Goal: Contribute content

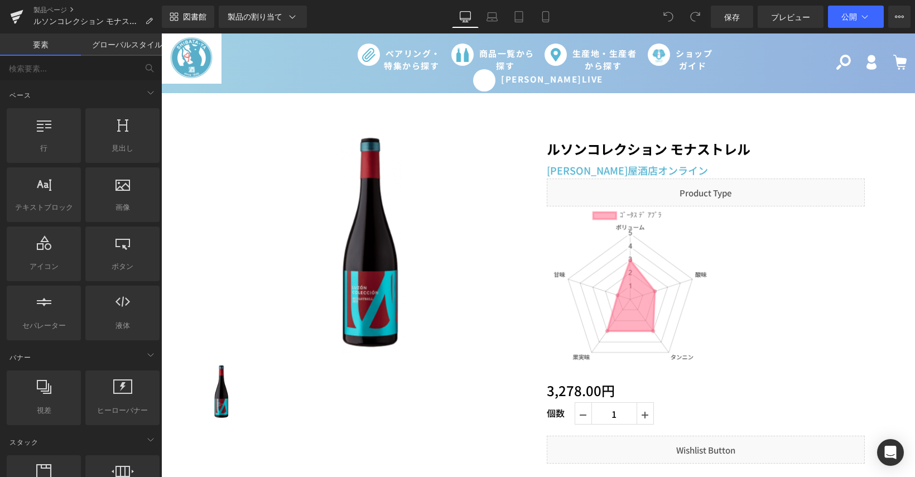
drag, startPoint x: 161, startPoint y: 33, endPoint x: 620, endPoint y: 295, distance: 528.4
click at [620, 295] on div "画像" at bounding box center [706, 289] width 318 height 167
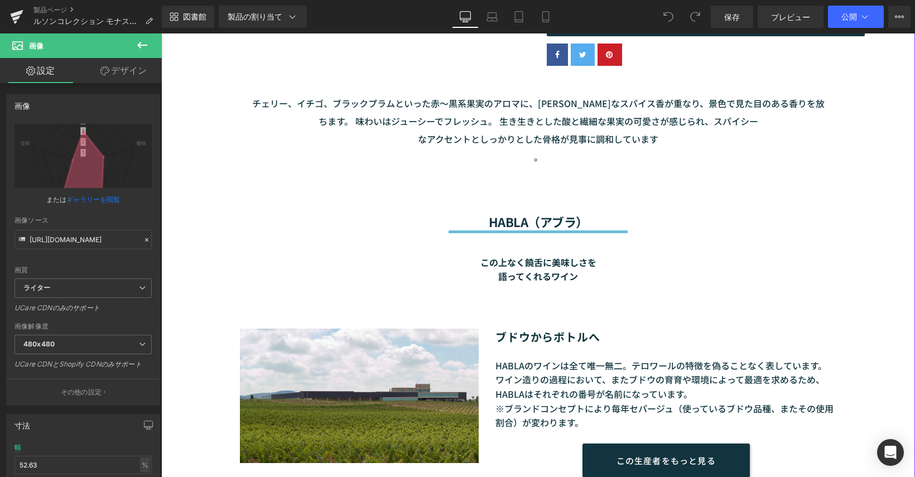
scroll to position [502, 0]
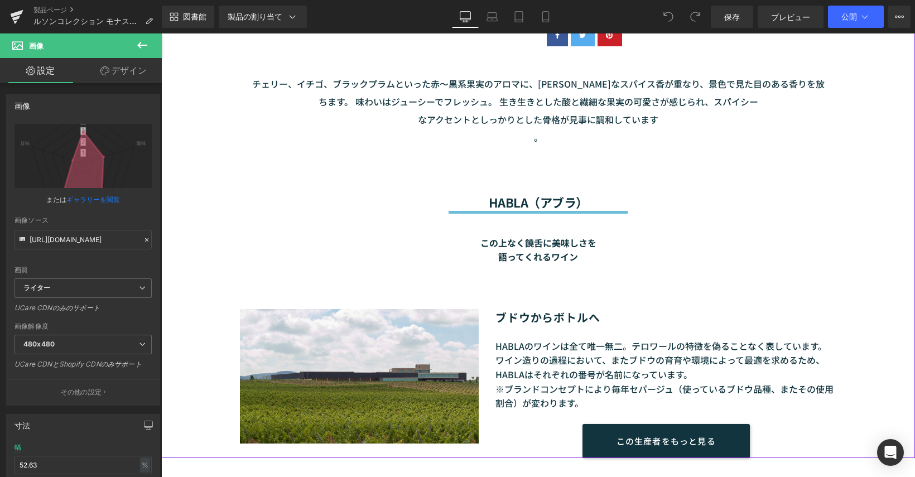
click at [558, 249] on font "この上なく饒舌に美味しさを" at bounding box center [538, 242] width 116 height 13
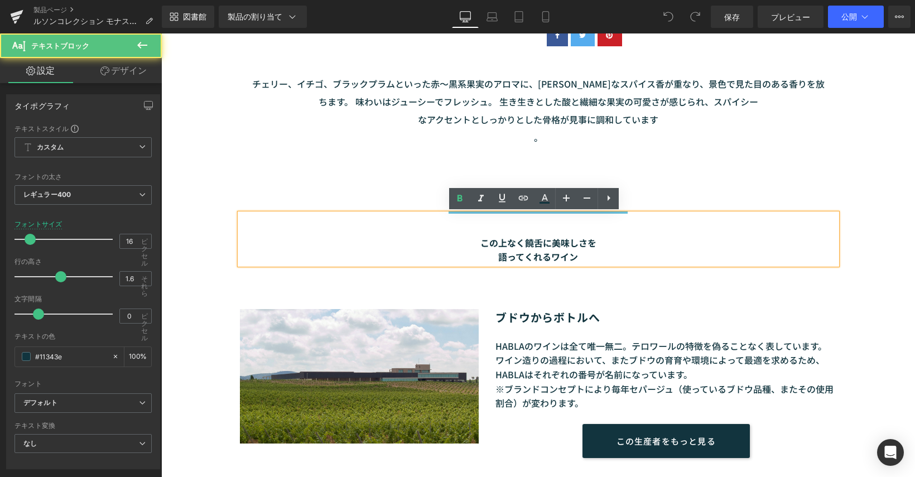
click at [547, 258] on font "語ってくれるワイン" at bounding box center [538, 256] width 80 height 13
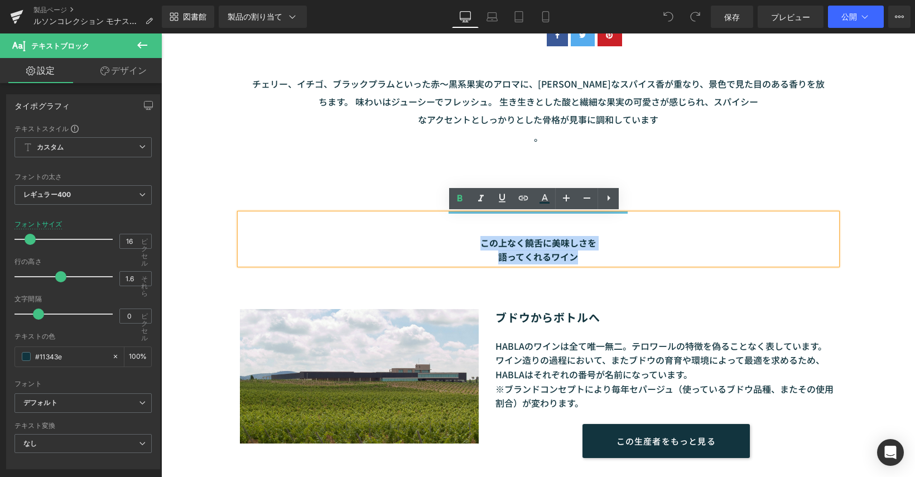
drag, startPoint x: 581, startPoint y: 258, endPoint x: 466, endPoint y: 242, distance: 116.7
click at [466, 242] on div "この上なく饒舌に美味しさを 語ってくれるワイン" at bounding box center [538, 239] width 597 height 51
paste div
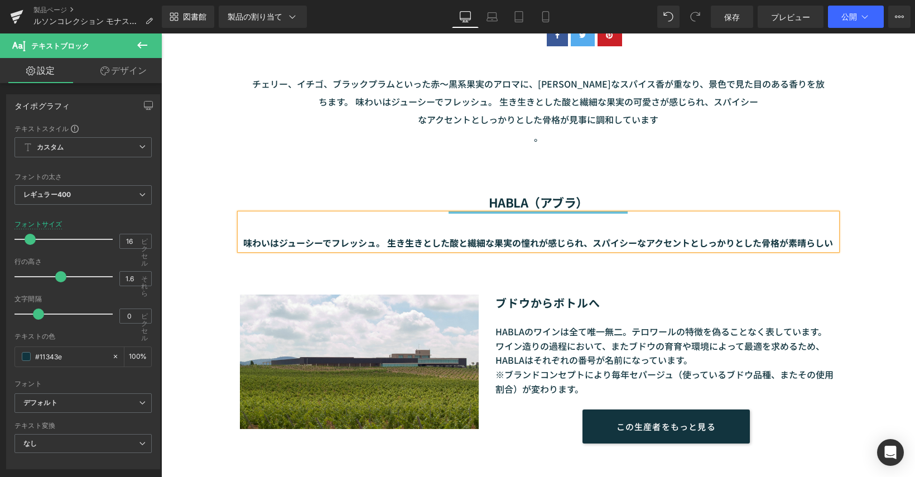
click at [591, 242] on font "味わいはジューシーでフレッシュ。 生き生きとした酸と繊細な果実の憧れが感じられ、スパイシーなアクセントとしっかりとした骨格が素晴らしい" at bounding box center [538, 242] width 590 height 13
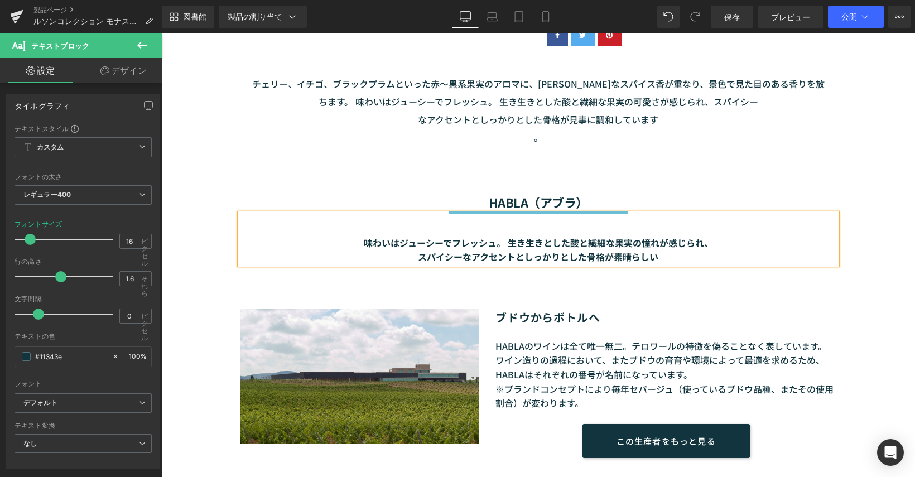
click at [533, 214] on div "味わいはジューシーでフレッシュ。 生き生きとした酸と繊細な果実の憧れが感じられ、 スパイシーなアクセントとしっかりとした骨格が素晴らしい" at bounding box center [538, 239] width 597 height 51
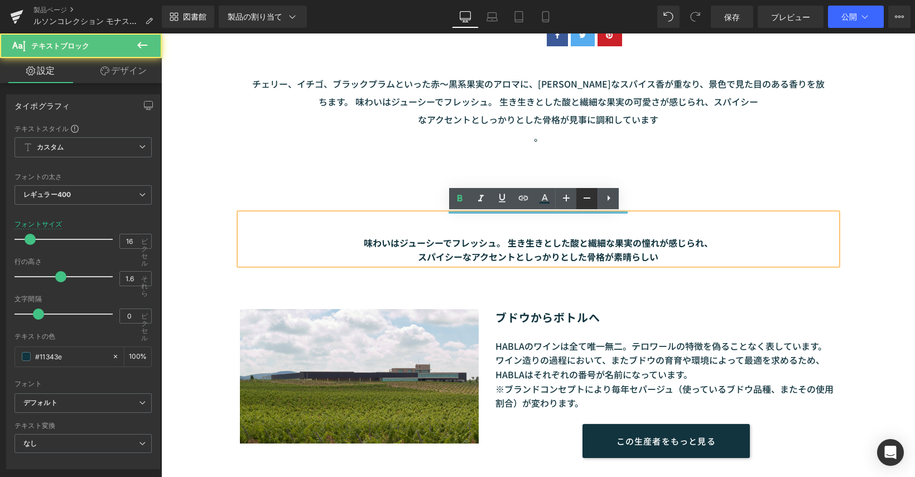
click at [578, 201] on link at bounding box center [586, 198] width 21 height 21
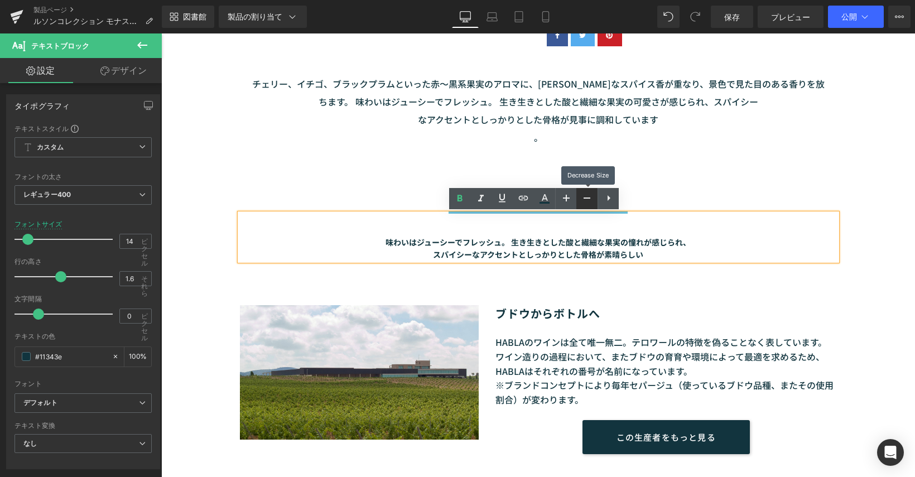
click at [578, 201] on link at bounding box center [586, 198] width 21 height 21
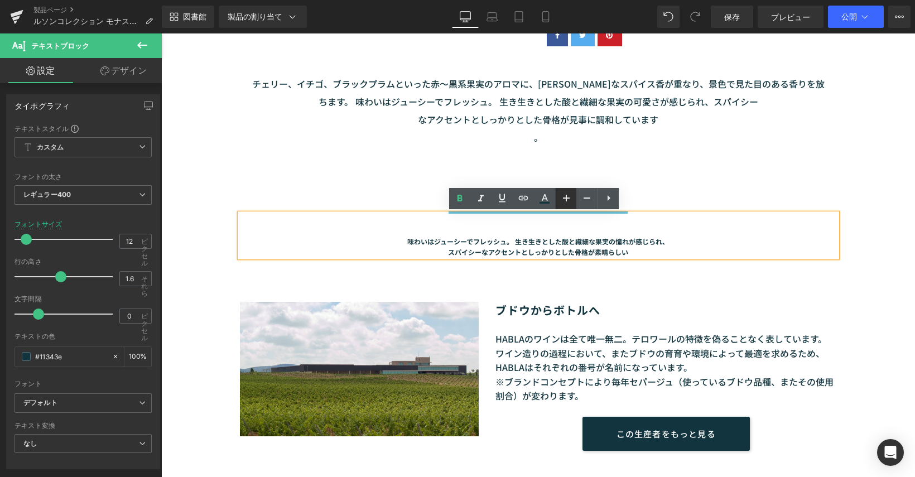
click at [562, 198] on icon at bounding box center [566, 197] width 13 height 13
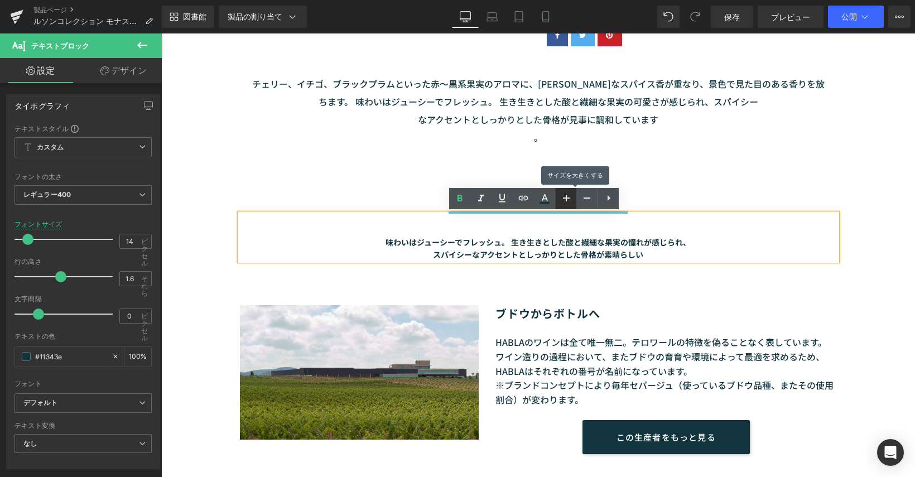
click at [562, 198] on icon at bounding box center [566, 197] width 13 height 13
type input "16"
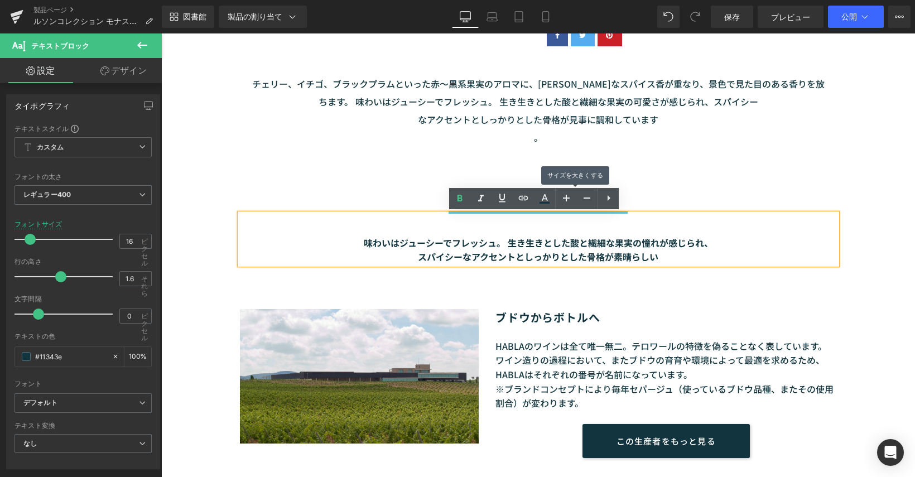
click at [756, 196] on div "HABLA（アブラ） 見出し" at bounding box center [538, 202] width 597 height 15
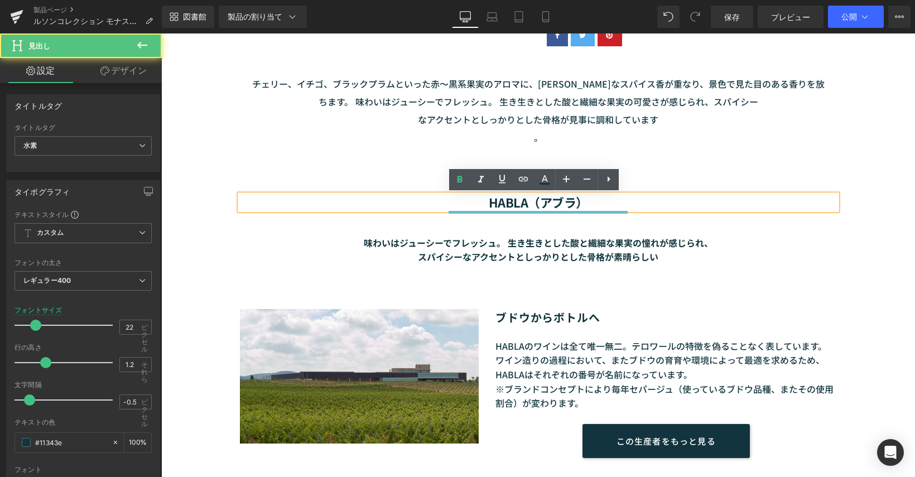
click at [569, 210] on div at bounding box center [538, 209] width 597 height 8
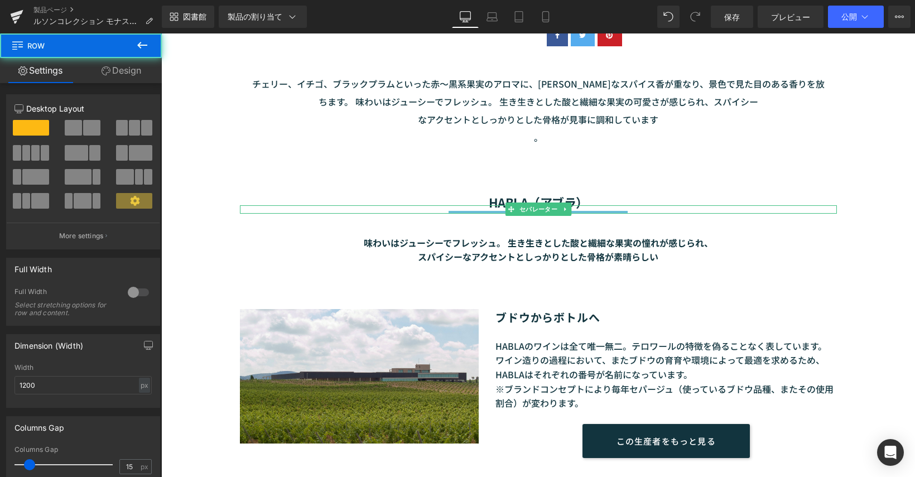
click at [613, 188] on div "HABLA（アブラ） 見出し セパレーター 味わいはジューシーでフレッシュ。 生き生きとした酸と繊細な果実の憧れが感じられ、 スパイシーなアクセントとしっかり…" at bounding box center [538, 207] width 669 height 114
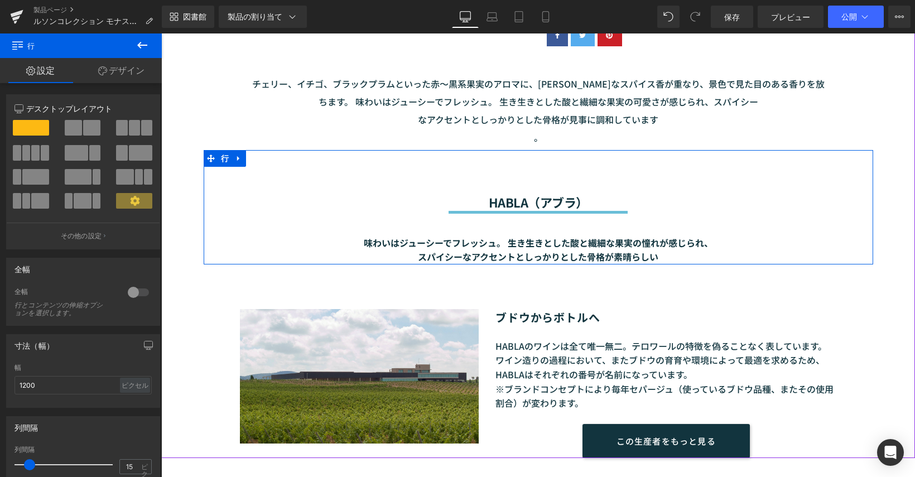
click at [161, 33] on div at bounding box center [161, 33] width 0 height 0
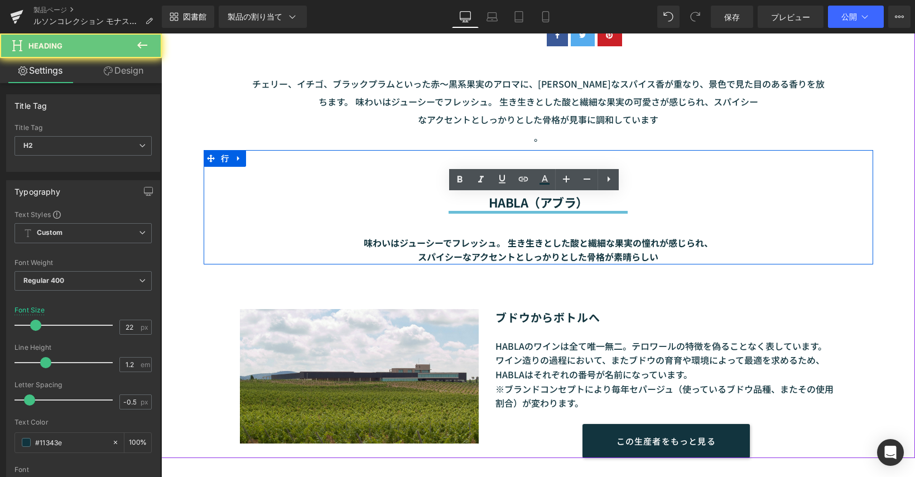
click at [577, 197] on font "HABLA（アブラ）" at bounding box center [538, 202] width 99 height 18
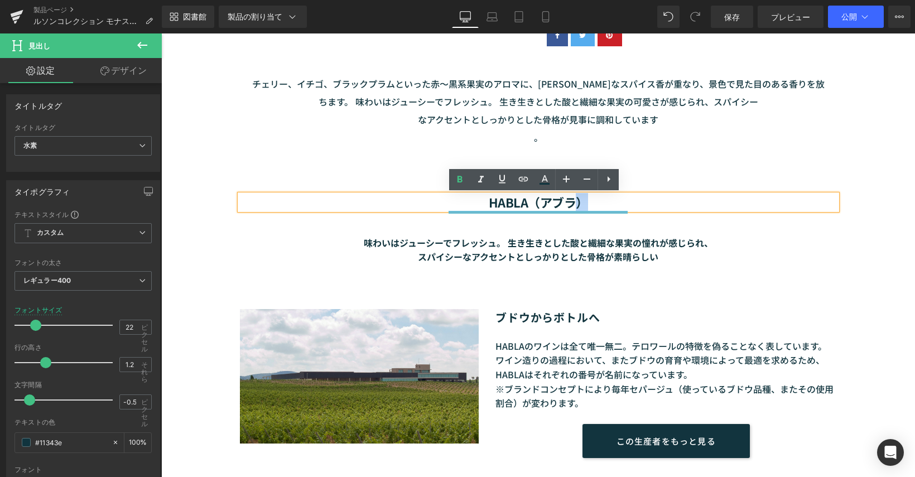
click at [161, 33] on div at bounding box center [161, 33] width 0 height 0
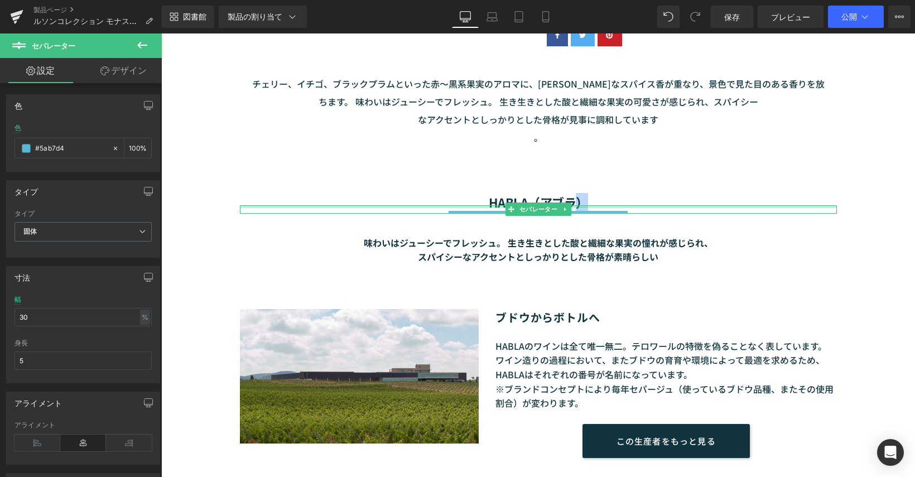
click at [602, 206] on div at bounding box center [538, 206] width 597 height 3
click at [570, 196] on div "HABLA（アブラ） 見出し" at bounding box center [538, 202] width 597 height 15
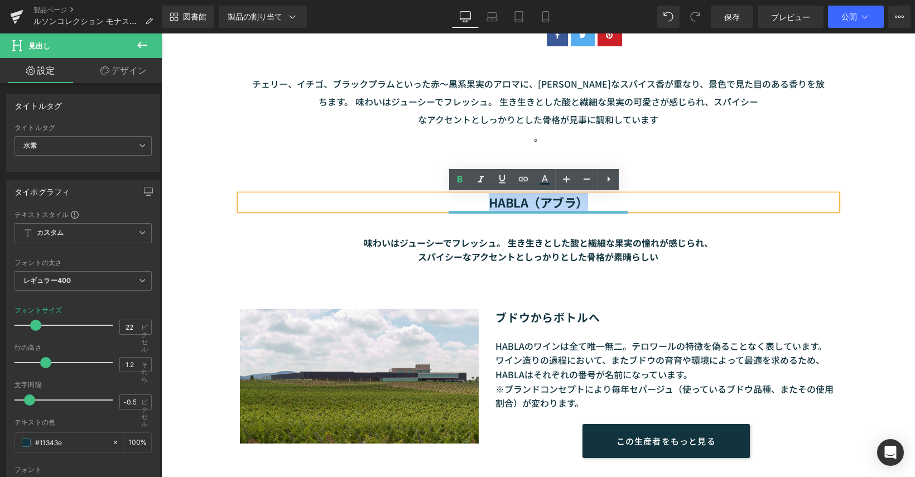
drag, startPoint x: 483, startPoint y: 201, endPoint x: 588, endPoint y: 201, distance: 104.9
click at [588, 201] on h2 "HABLA（アブラ）" at bounding box center [538, 202] width 597 height 15
paste div
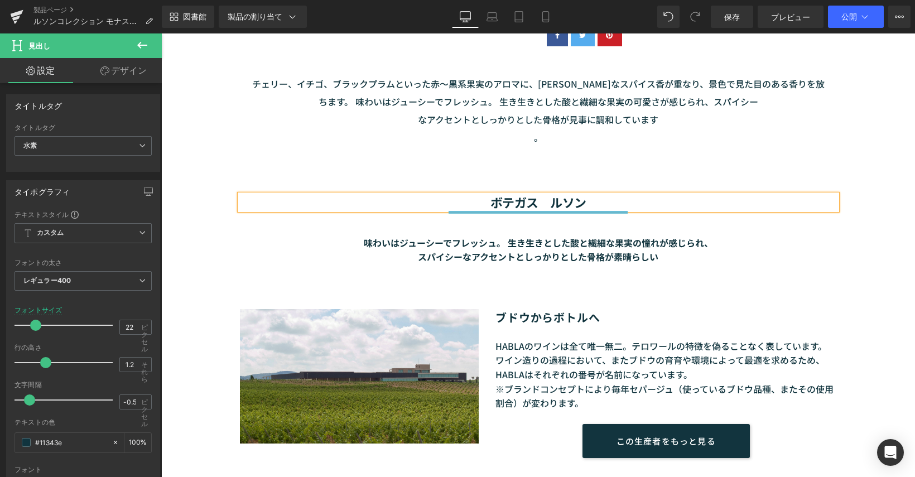
click at [550, 204] on font "ボテガス　ルソン" at bounding box center [538, 202] width 96 height 18
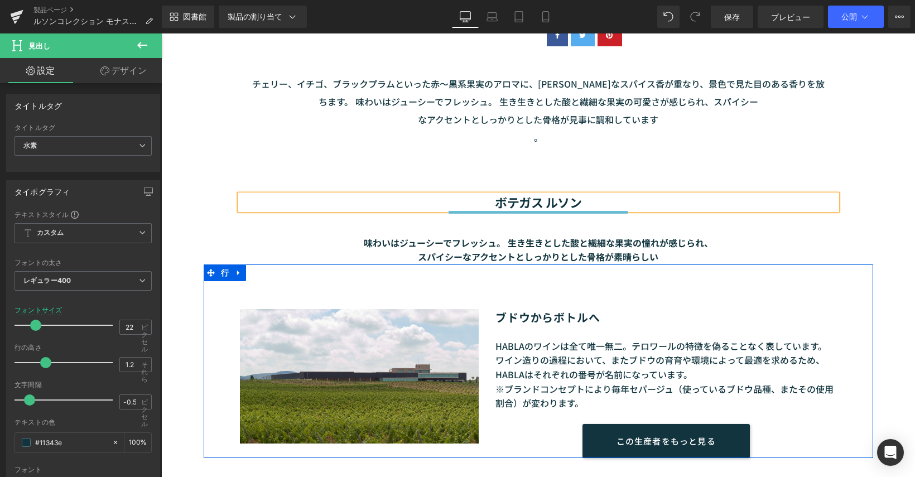
scroll to position [614, 0]
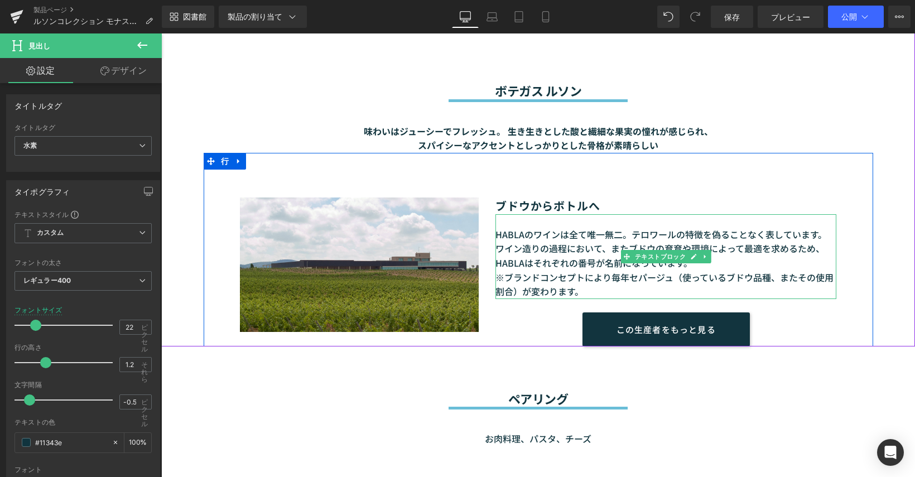
click at [579, 209] on font "ブドウからボトルへ" at bounding box center [547, 205] width 105 height 16
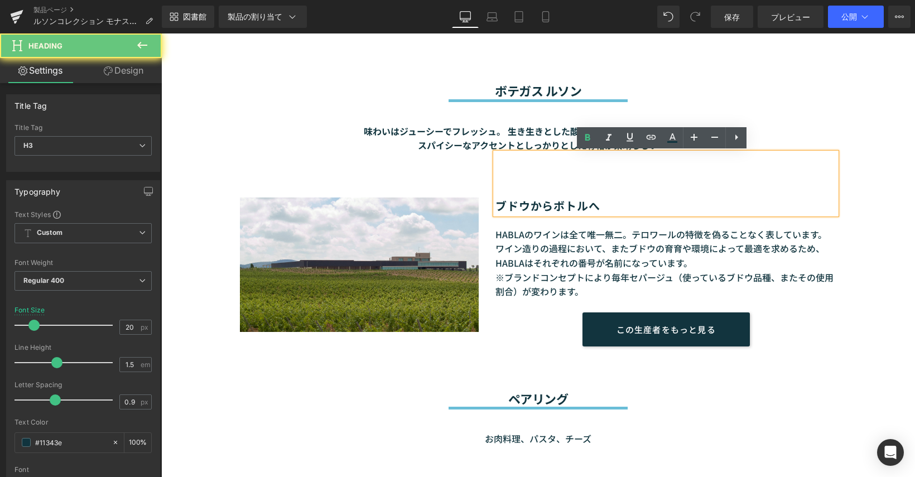
click at [581, 201] on font "ブドウからボトルへ" at bounding box center [547, 205] width 105 height 16
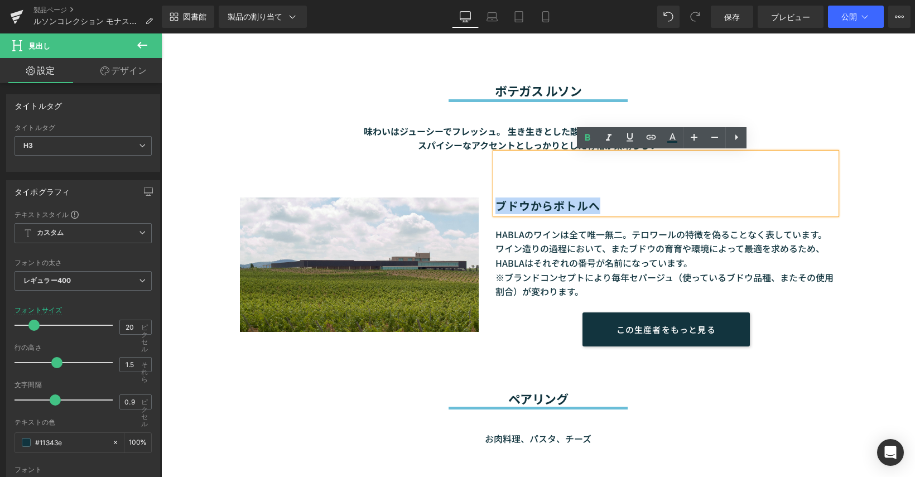
drag, startPoint x: 510, startPoint y: 204, endPoint x: 494, endPoint y: 203, distance: 16.2
click at [495, 203] on h3 "ブドウからボトルへ" at bounding box center [665, 205] width 341 height 17
paste div
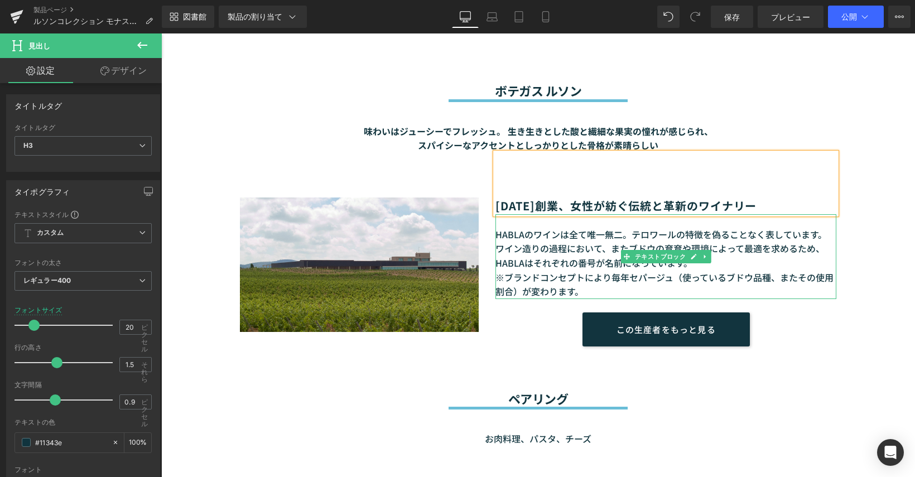
click at [580, 247] on font "HABLAのワインは全て唯一無二。テロワールの特徴を偽ることなく表しています。 ワイン造りの過程において、またブドウの育育や環境によって最適を求めるため、HA…" at bounding box center [660, 249] width 331 height 42
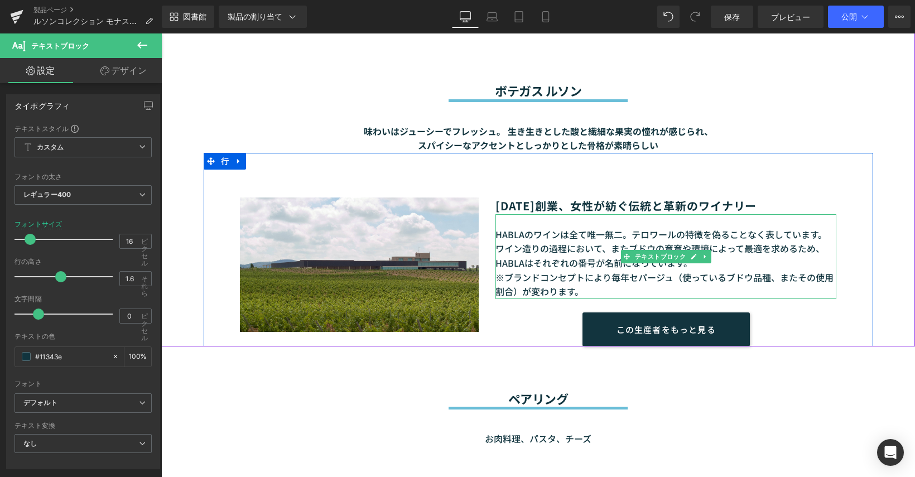
click at [501, 230] on font "HABLAのワインは全て唯一無二。テロワールの特徴を偽ることなく表しています。 ワイン造りの過程において、またブドウの育育や環境によって最適を求めるため、HA…" at bounding box center [660, 249] width 331 height 42
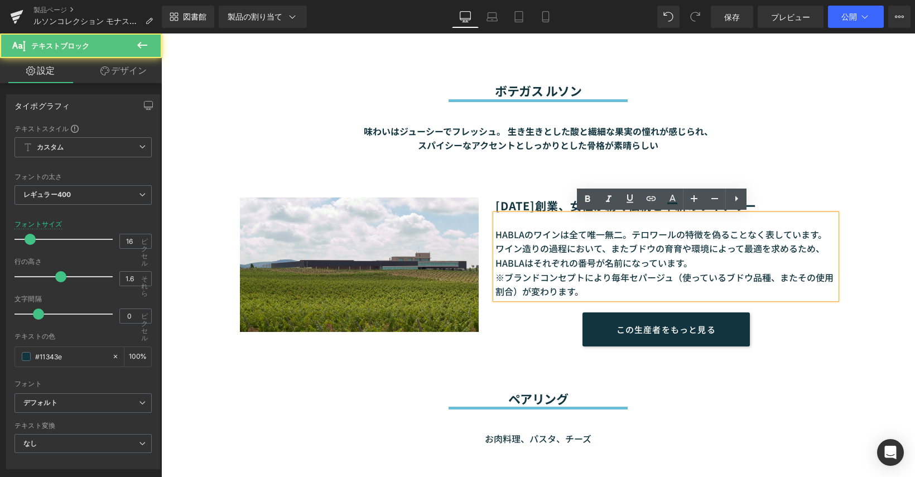
click at [563, 248] on font "HABLAのワインは全て唯一無二。テロワールの特徴を偽ることなく表しています。 ワイン造りの過程において、またブドウの育育や環境によって最適を求めるため、HA…" at bounding box center [660, 249] width 331 height 42
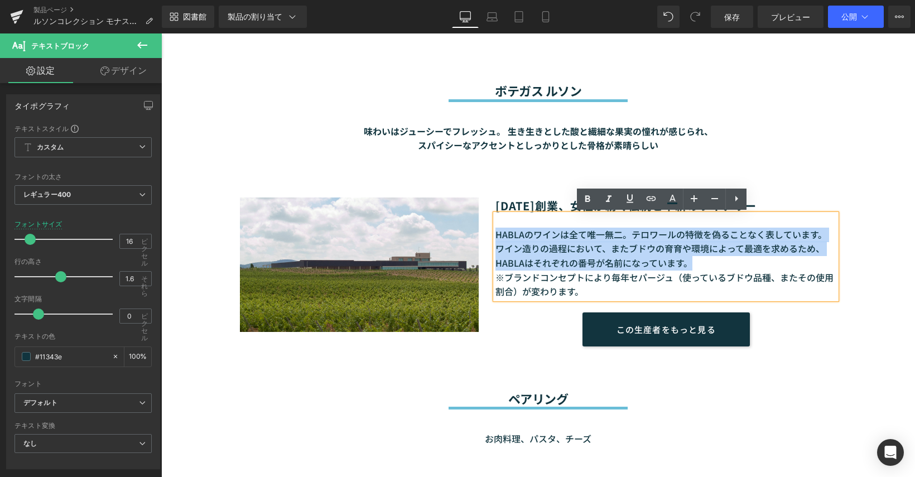
drag, startPoint x: 629, startPoint y: 257, endPoint x: 493, endPoint y: 235, distance: 137.8
click at [495, 235] on p "HABLAのワインは全て唯一無二。テロワールの特徴を偽ることなく表しています。 ワイン造りの過程において、またブドウの育育や環境によって最適を求めるため、HA…" at bounding box center [665, 249] width 341 height 43
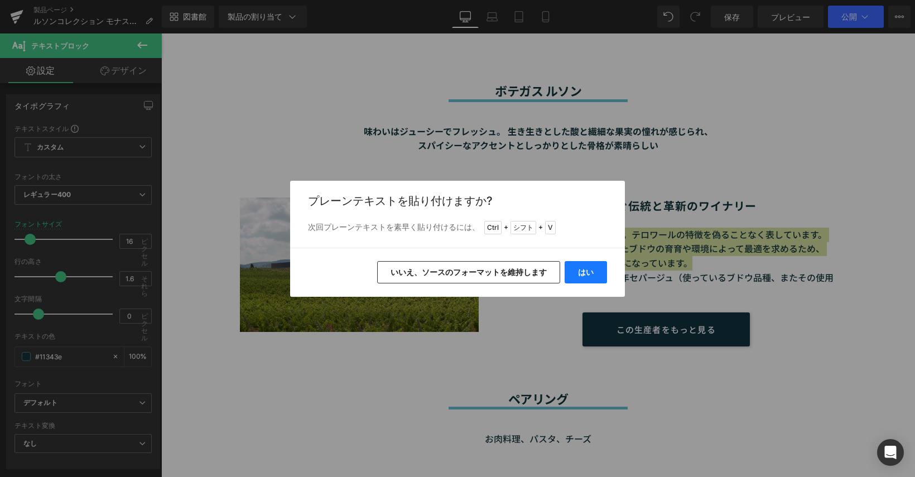
click at [590, 272] on font "はい" at bounding box center [586, 271] width 16 height 9
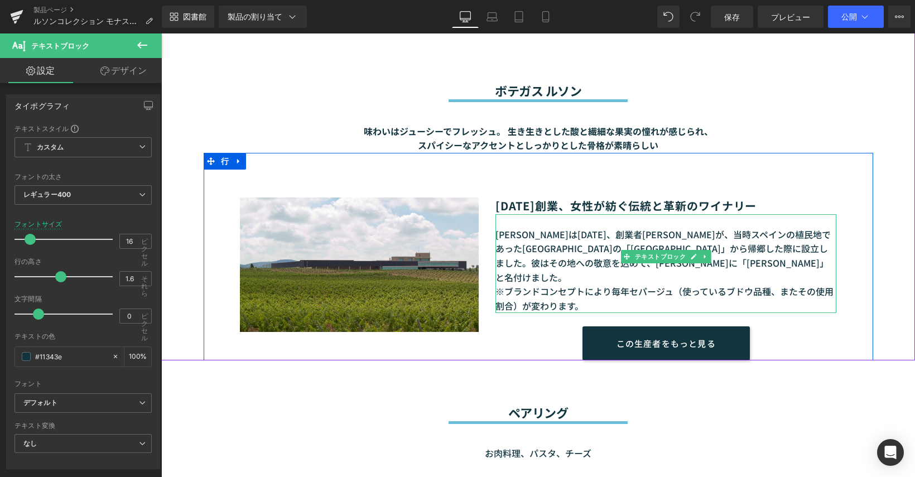
drag, startPoint x: 573, startPoint y: 288, endPoint x: 579, endPoint y: 290, distance: 6.2
click at [573, 288] on font "※ブランドコンセプトにより毎年セパージュ（使っているブドウ品種、またその使用割合）が変わります。" at bounding box center [664, 299] width 338 height 28
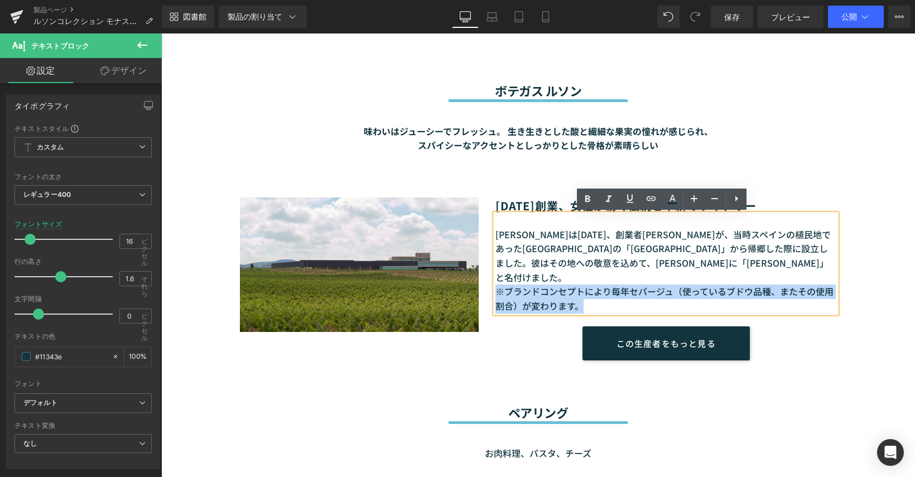
drag, startPoint x: 579, startPoint y: 290, endPoint x: 493, endPoint y: 279, distance: 86.5
click at [495, 285] on font "※ブランドコンセプトにより毎年セパージュ（使っているブドウ品種、またその使用割合）が変わります。" at bounding box center [664, 299] width 338 height 28
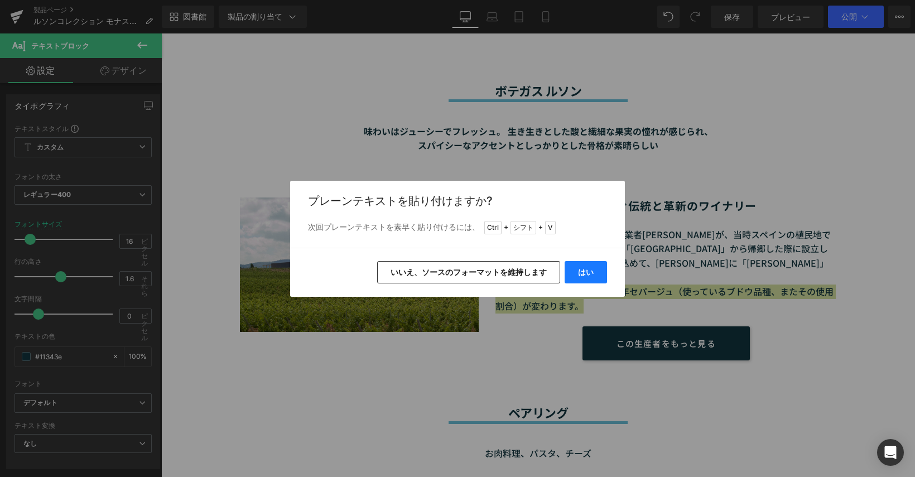
click at [568, 272] on button "はい" at bounding box center [586, 272] width 42 height 22
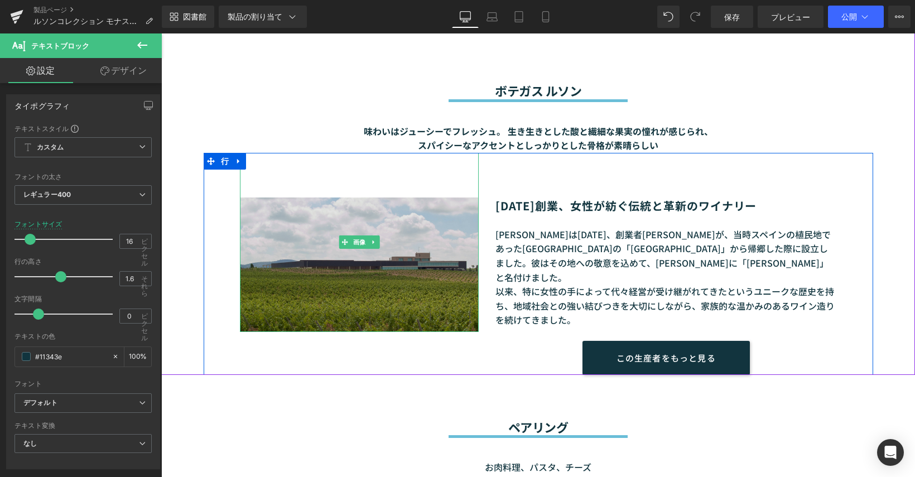
click at [361, 279] on img at bounding box center [359, 242] width 239 height 179
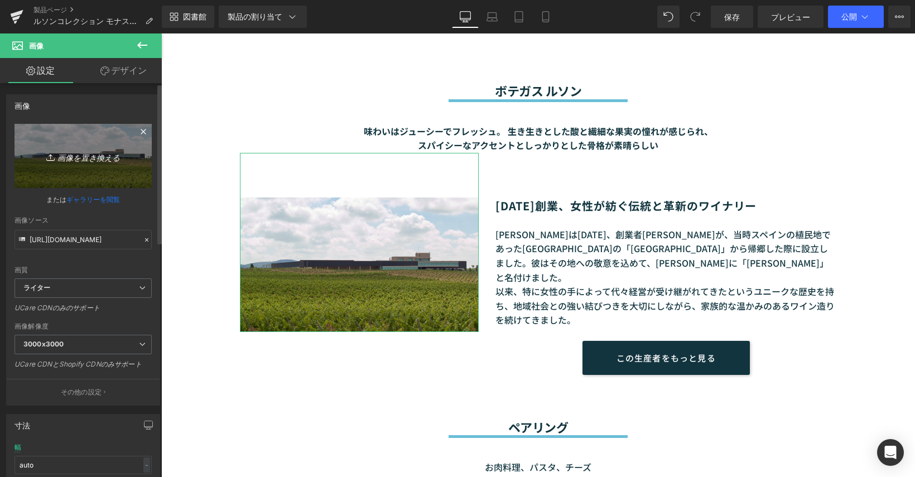
click at [86, 157] on font "画像を置き換える" at bounding box center [88, 156] width 62 height 9
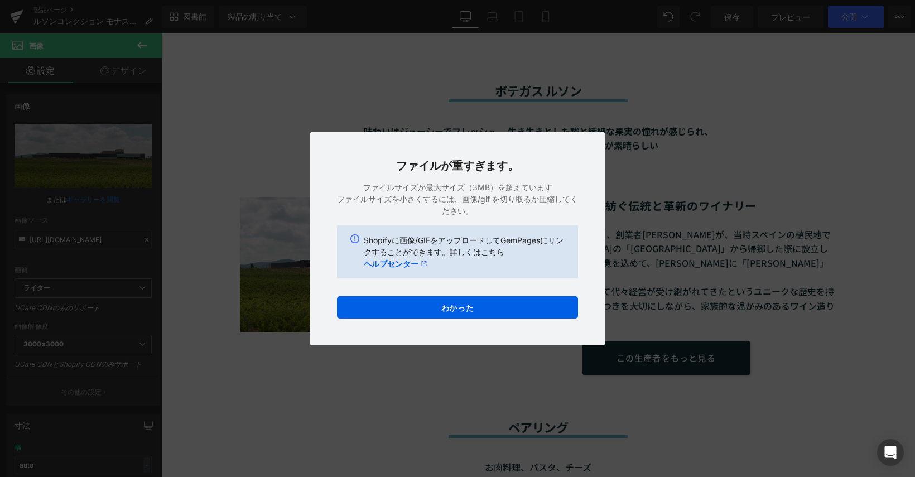
click at [763, 235] on div "ライブラリに戻る 入れる ファイルが重すぎます。 ファイルサイズが最大サイズ（3MB）を超えています ファイルサイズを小さくするには、画像/gif を切り取る…" at bounding box center [457, 238] width 915 height 477
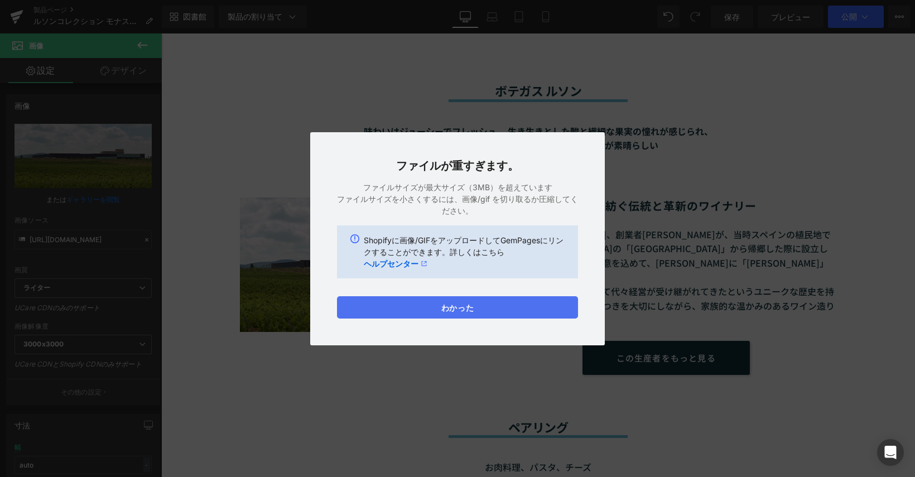
click at [464, 304] on font "わかった" at bounding box center [457, 307] width 32 height 9
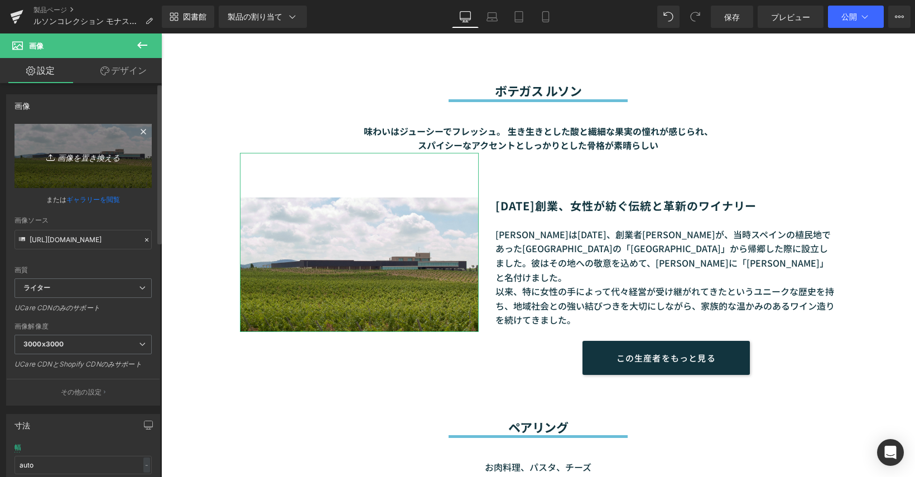
click at [105, 166] on link "画像を置き換える" at bounding box center [83, 156] width 137 height 64
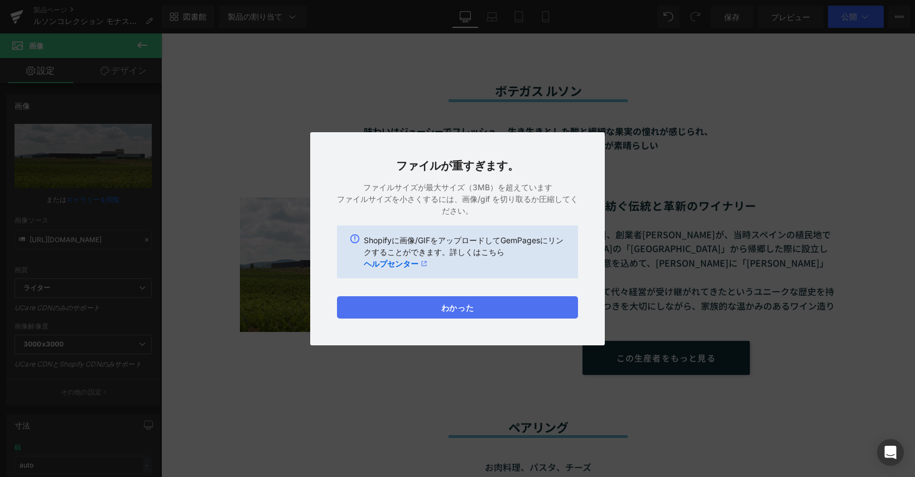
click at [465, 316] on button "わかった" at bounding box center [457, 307] width 241 height 22
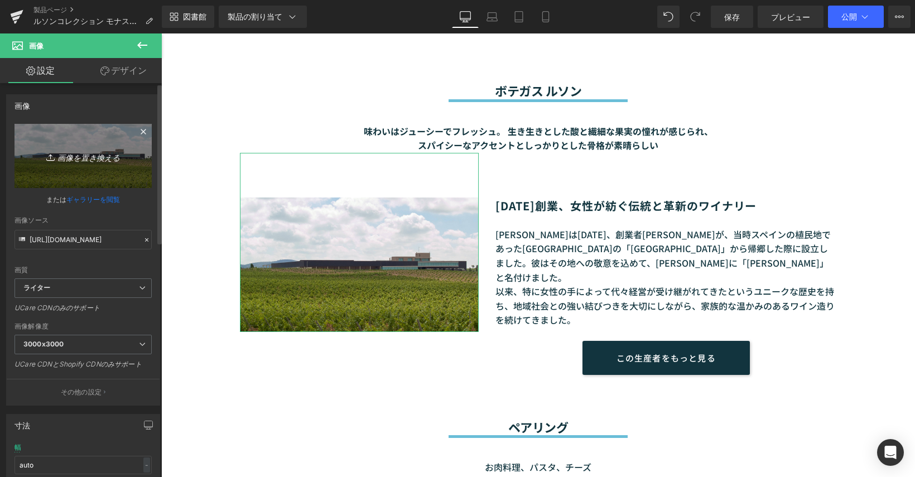
click at [118, 154] on icon "画像を置き換える" at bounding box center [82, 156] width 89 height 14
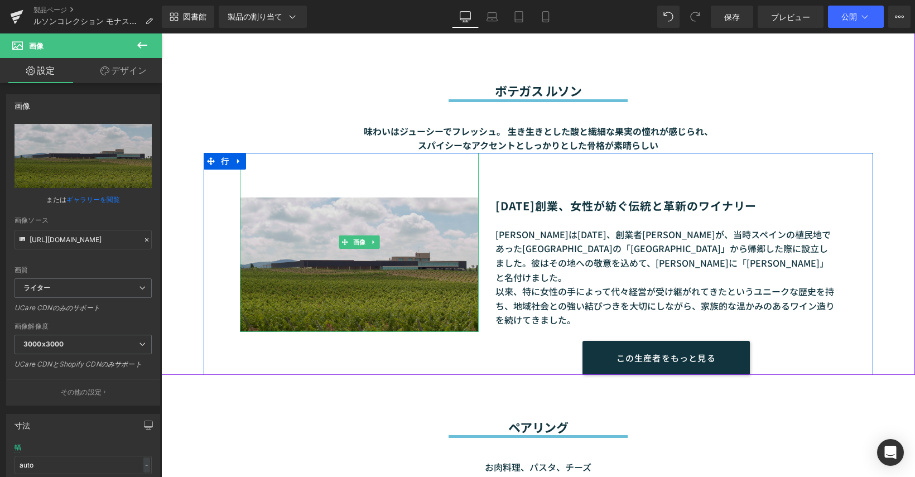
click at [320, 254] on img at bounding box center [359, 242] width 239 height 179
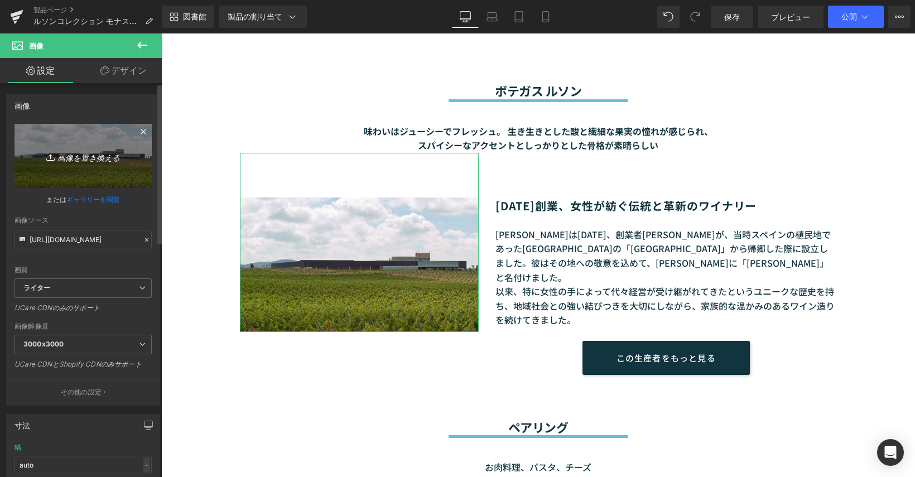
click at [100, 148] on link "画像を置き換える" at bounding box center [83, 156] width 137 height 64
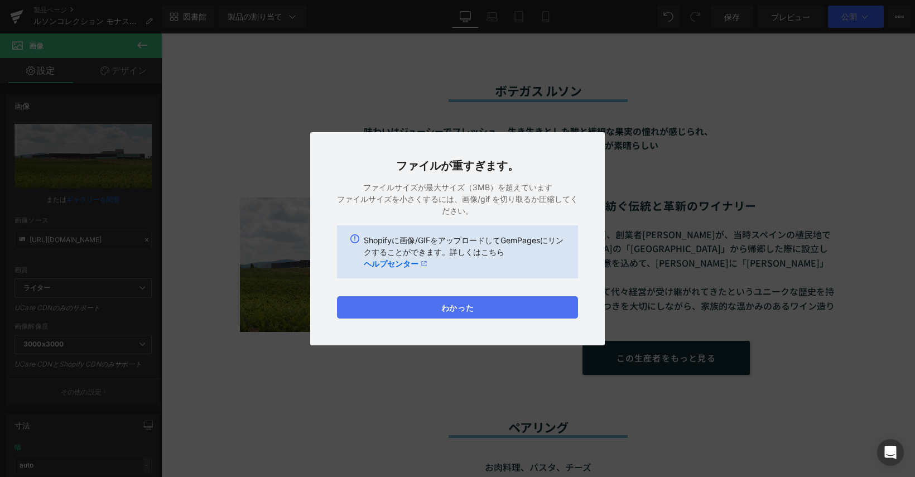
click at [444, 308] on font "わかった" at bounding box center [457, 307] width 32 height 9
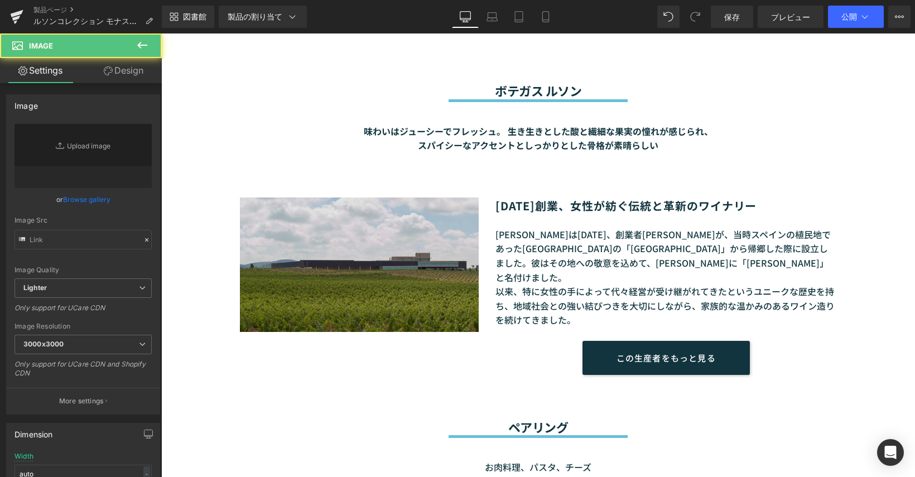
click at [363, 296] on img at bounding box center [359, 242] width 239 height 179
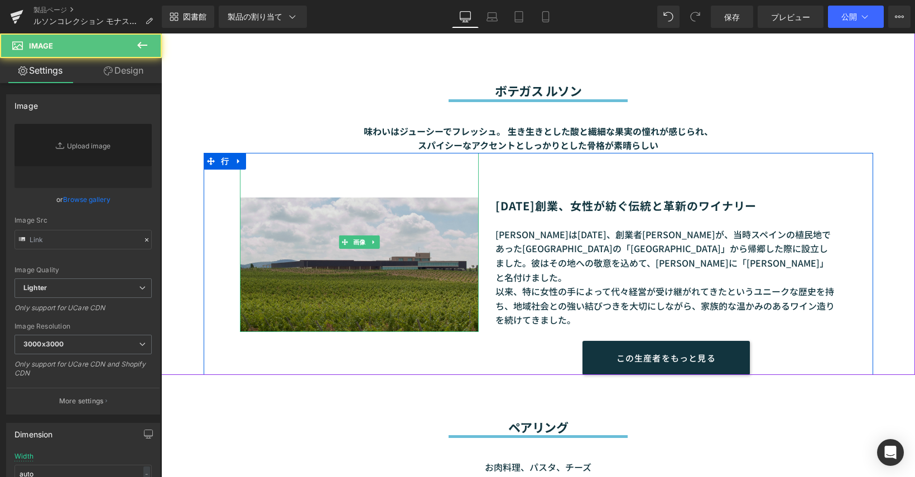
type input "[URL][DOMAIN_NAME]"
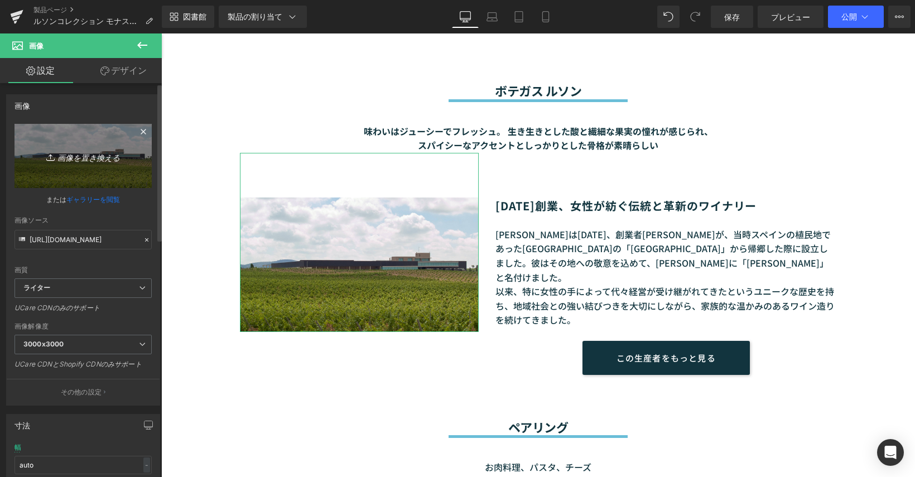
click at [109, 163] on link "画像を置き換える" at bounding box center [83, 156] width 137 height 64
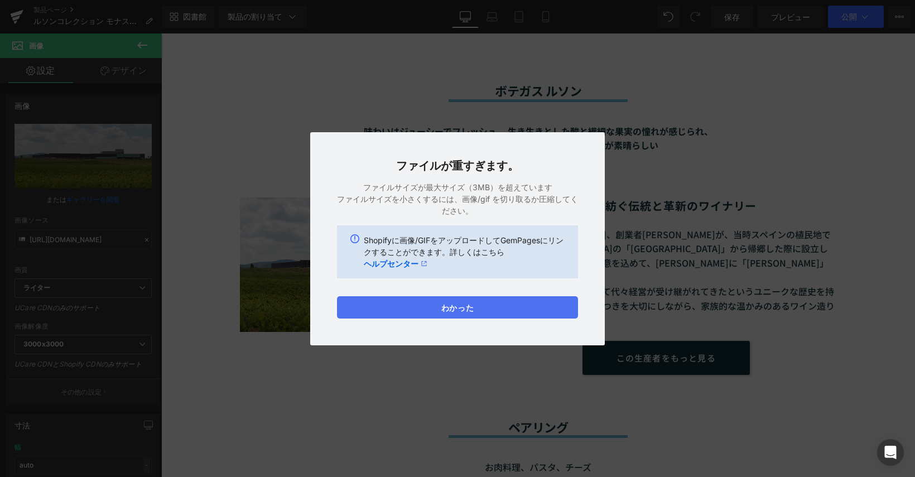
click at [462, 310] on font "わかった" at bounding box center [457, 307] width 32 height 9
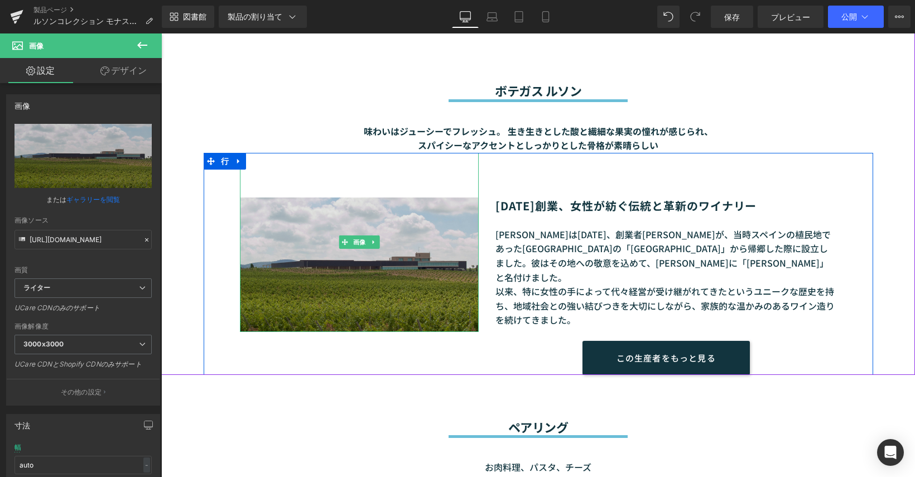
click at [285, 273] on img at bounding box center [359, 242] width 239 height 179
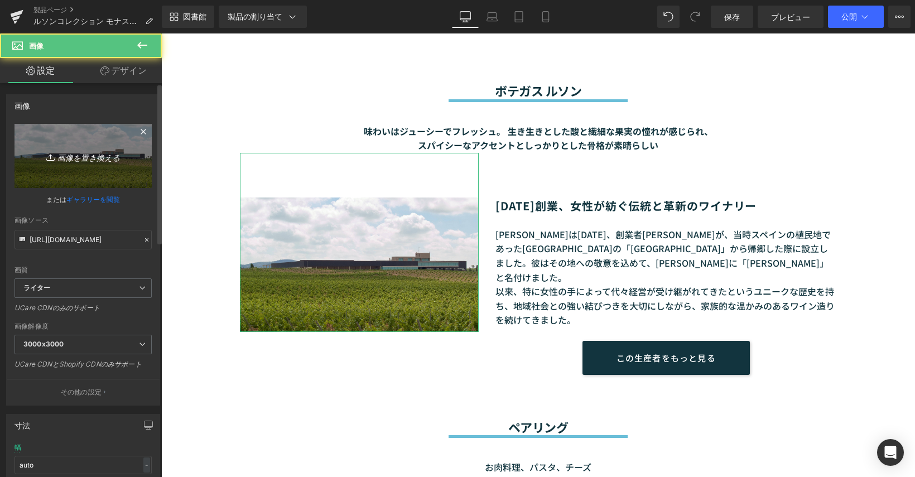
click at [102, 173] on link "画像を置き換える" at bounding box center [83, 156] width 137 height 64
type input "C:\fakepath\モナストレルが映す、現代フミーリャの象徴.jpg"
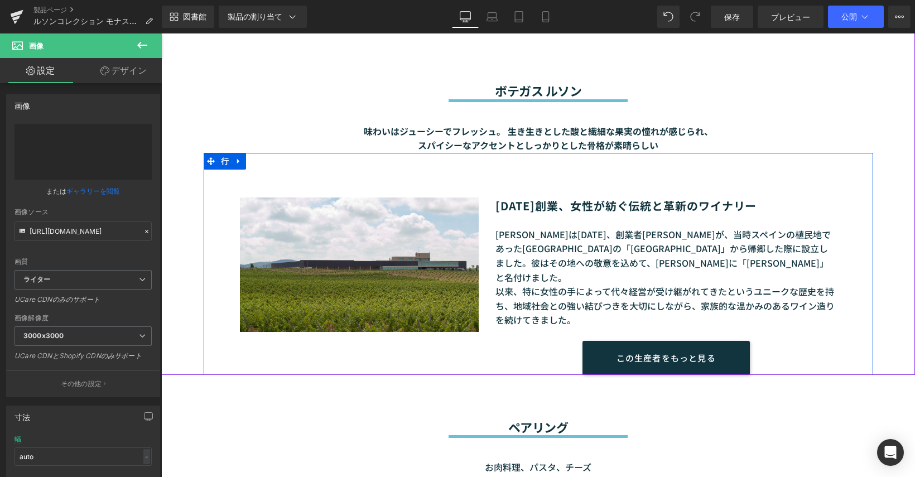
type input "[URL][DOMAIN_NAME]"
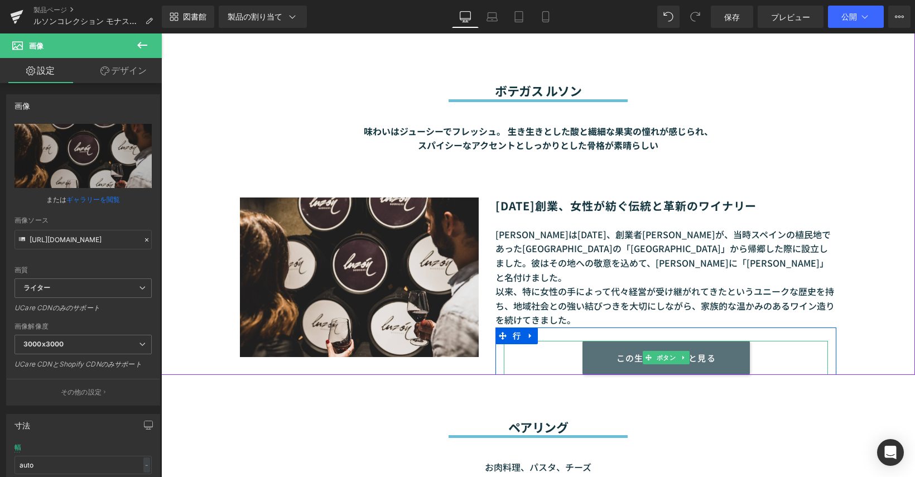
click at [692, 353] on link "この生産者をもっと見る" at bounding box center [665, 358] width 167 height 34
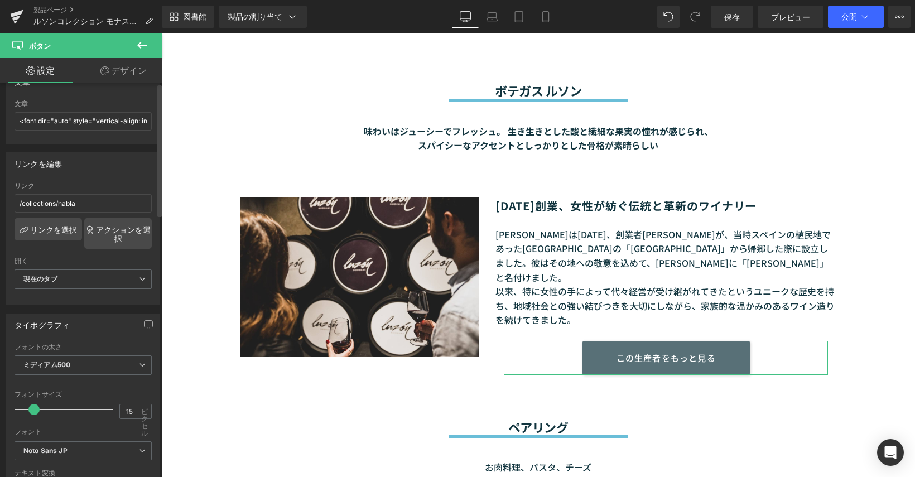
scroll to position [0, 0]
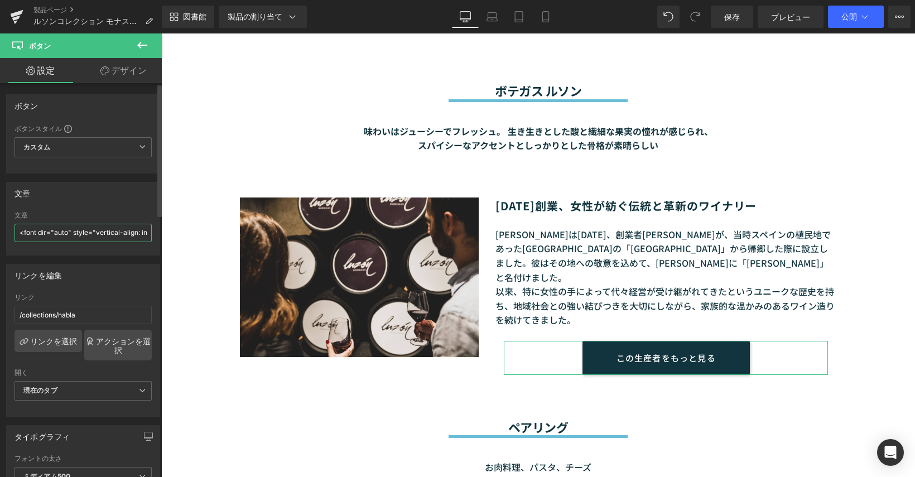
click at [94, 238] on input "<font dir="auto" style="vertical-align: inherit;"><font dir="auto" style="verti…" at bounding box center [83, 233] width 137 height 18
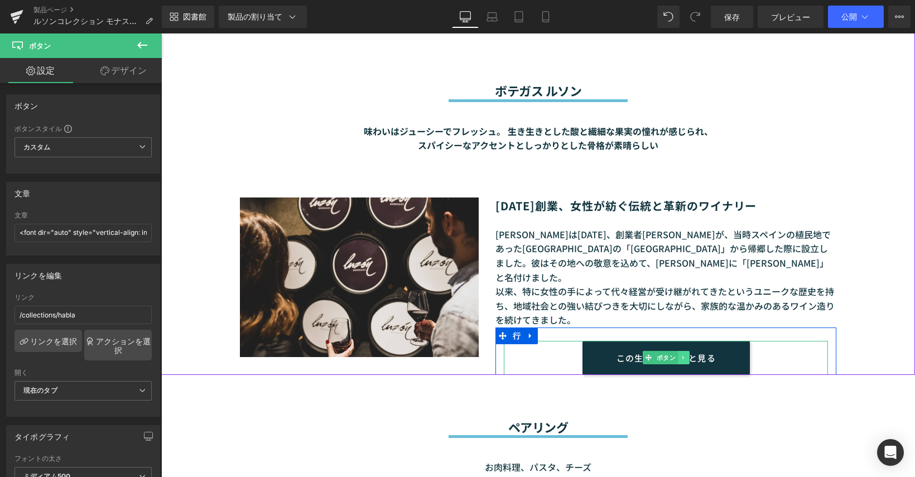
click at [682, 356] on icon at bounding box center [683, 358] width 2 height 4
click at [654, 351] on span "ボタン" at bounding box center [665, 357] width 23 height 13
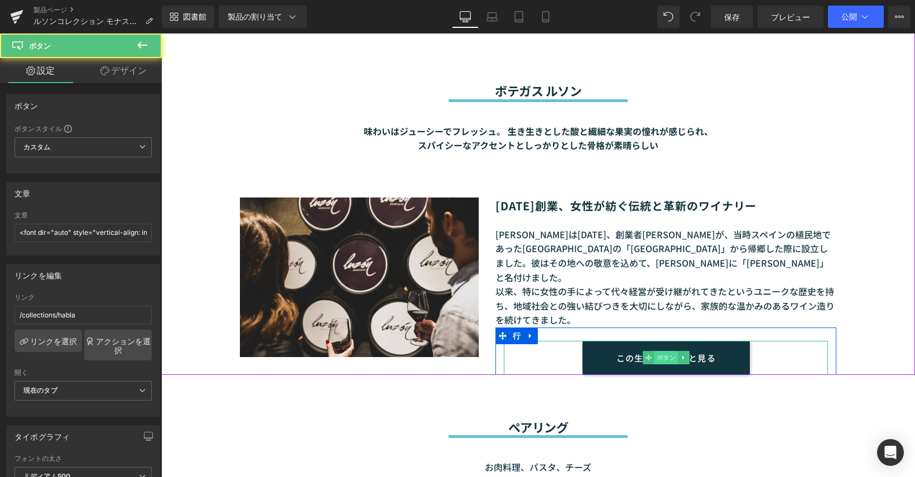
click at [661, 354] on font "ボタン" at bounding box center [665, 357] width 19 height 7
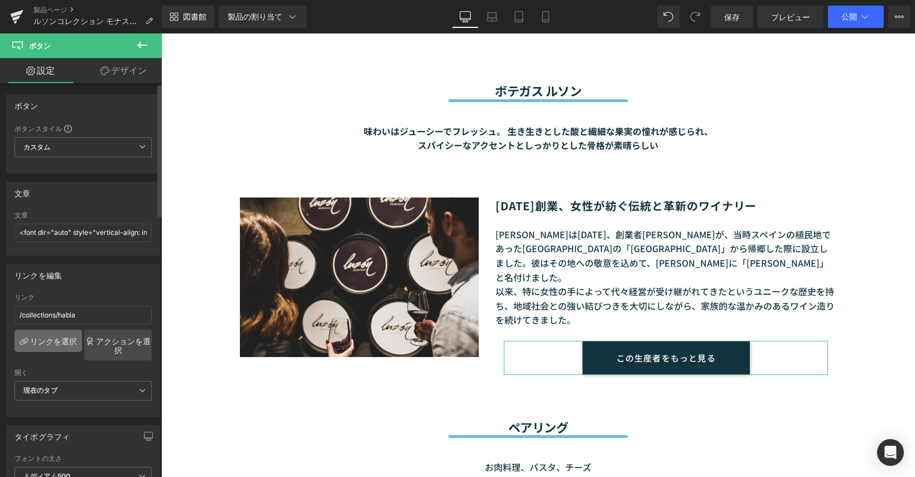
click at [52, 338] on font "リンクを選択" at bounding box center [53, 340] width 47 height 9
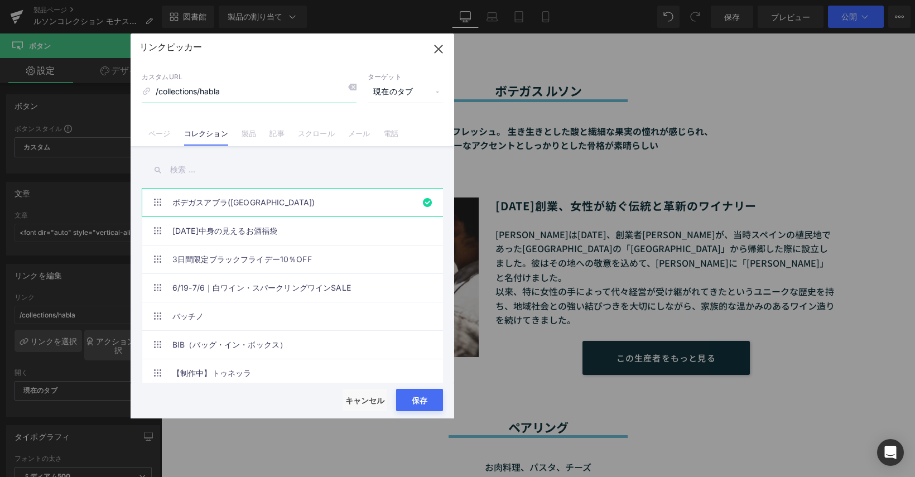
drag, startPoint x: 247, startPoint y: 94, endPoint x: 159, endPoint y: 89, distance: 88.3
click at [159, 89] on input "/collections/habla" at bounding box center [249, 91] width 215 height 21
paste input "[URL][DOMAIN_NAME]"
drag, startPoint x: 287, startPoint y: 91, endPoint x: 129, endPoint y: 100, distance: 158.1
click at [129, 100] on div "リンクピッカー ライブラリに戻る 入れる カスタムURL /[URL][DOMAIN_NAME] ターゲット 現在のタブ 現在のタブ 新しいタブ ページ コレ…" at bounding box center [457, 238] width 915 height 477
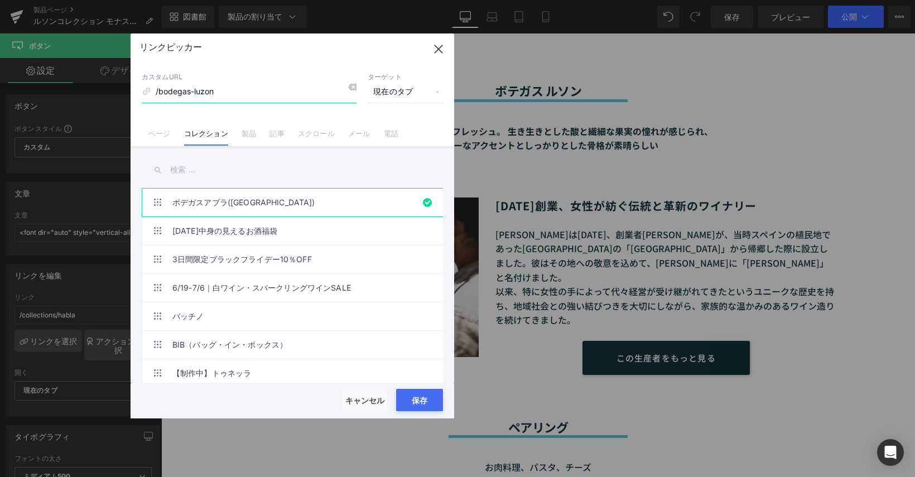
click at [158, 93] on input "/bodegas-luzon" at bounding box center [249, 91] width 215 height 21
type input "bodegas-luzon"
click at [254, 164] on input "text" at bounding box center [292, 169] width 301 height 25
click at [210, 173] on input "text" at bounding box center [292, 169] width 301 height 25
drag, startPoint x: 219, startPoint y: 91, endPoint x: 142, endPoint y: 88, distance: 77.6
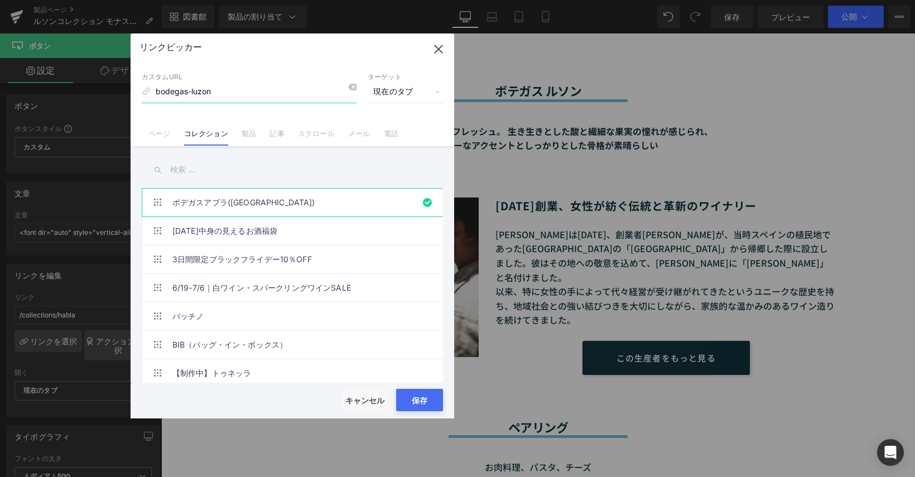
click at [142, 88] on div "カスタムURL bodegas-luzon" at bounding box center [249, 88] width 215 height 30
click at [201, 177] on input "text" at bounding box center [292, 169] width 301 height 25
paste input "bodegas-luzon"
type input "bodegas-luzon"
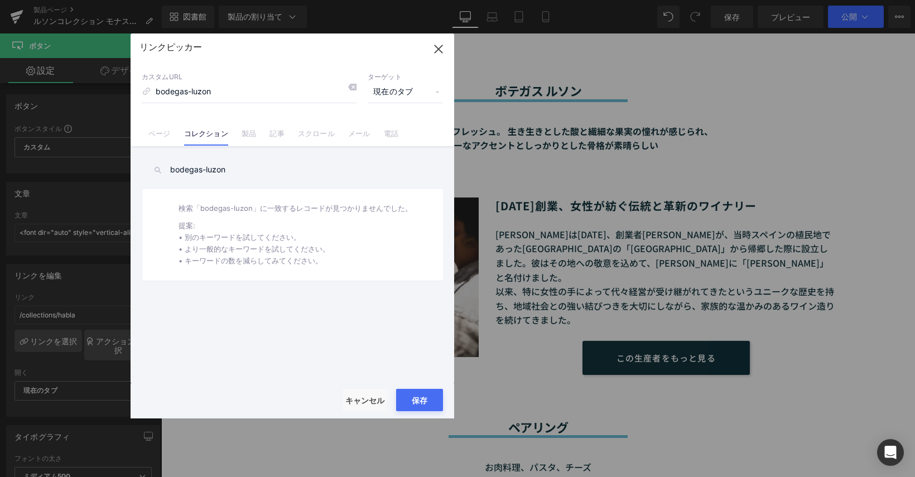
drag, startPoint x: 241, startPoint y: 171, endPoint x: 147, endPoint y: 162, distance: 94.7
click at [147, 162] on input "bodegas-luzon" at bounding box center [292, 169] width 301 height 25
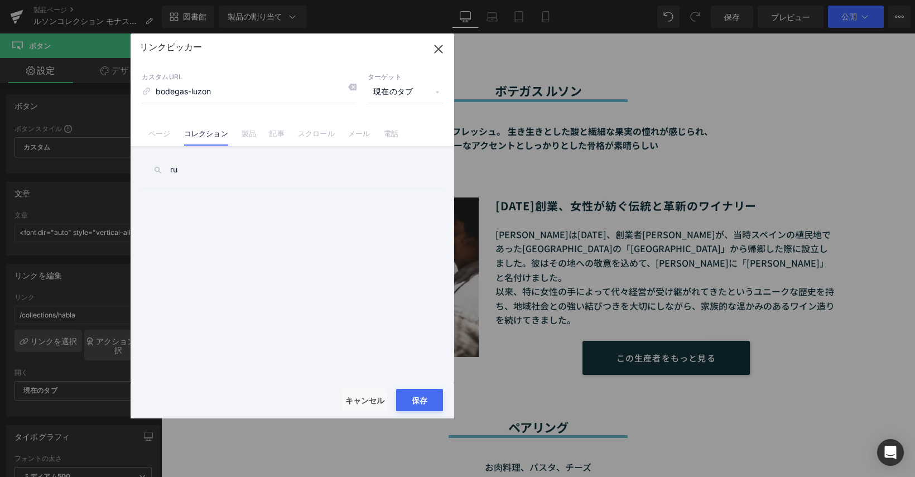
type input "r"
type input "ルソン"
click at [223, 203] on font "[PERSON_NAME]" at bounding box center [204, 201] width 65 height 9
type input "/collections/bodegas-luzon"
click at [425, 397] on font "保存" at bounding box center [420, 400] width 16 height 9
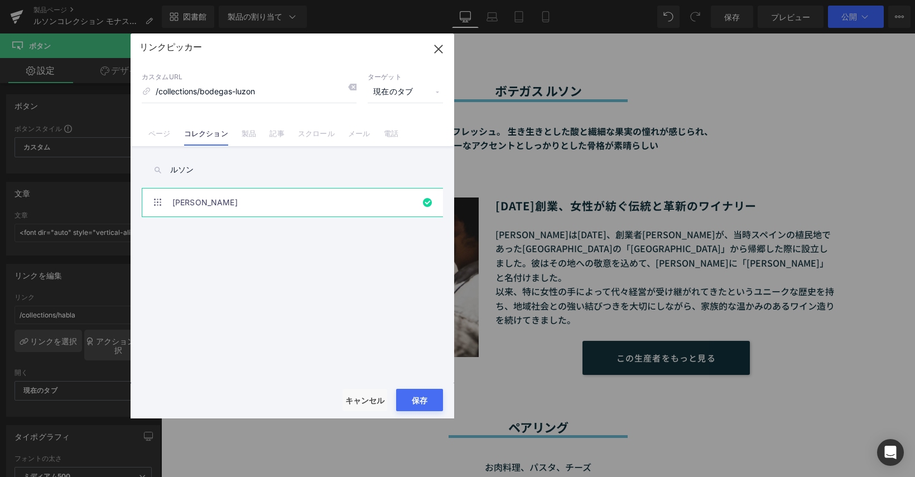
type input "/collections/bodegas-luzon"
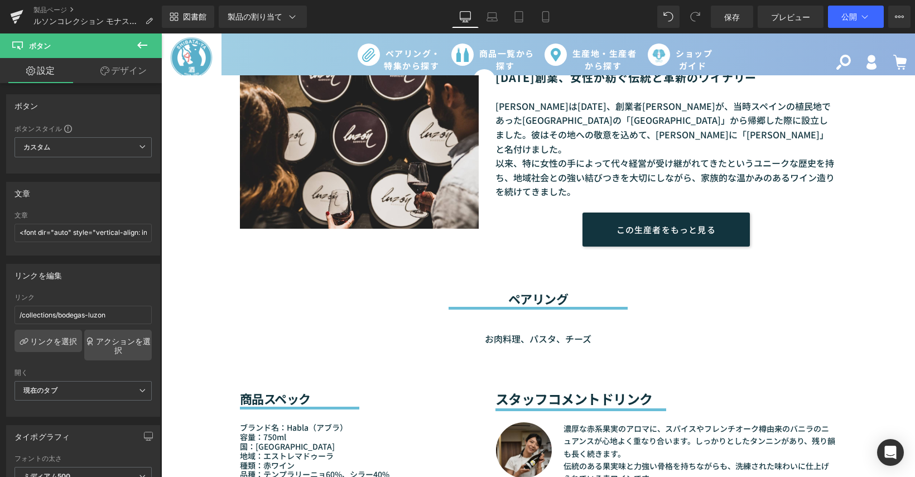
scroll to position [837, 0]
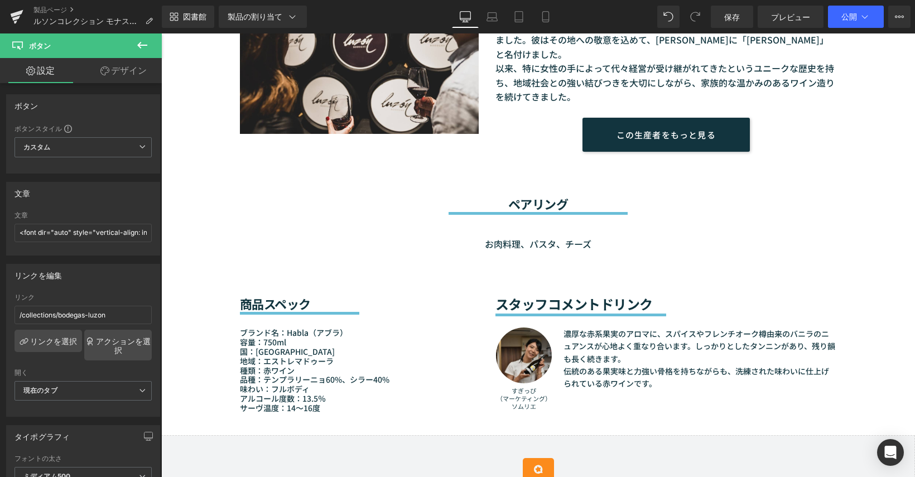
click at [494, 237] on font "お肉料理、パスタ、チーズ" at bounding box center [538, 243] width 107 height 13
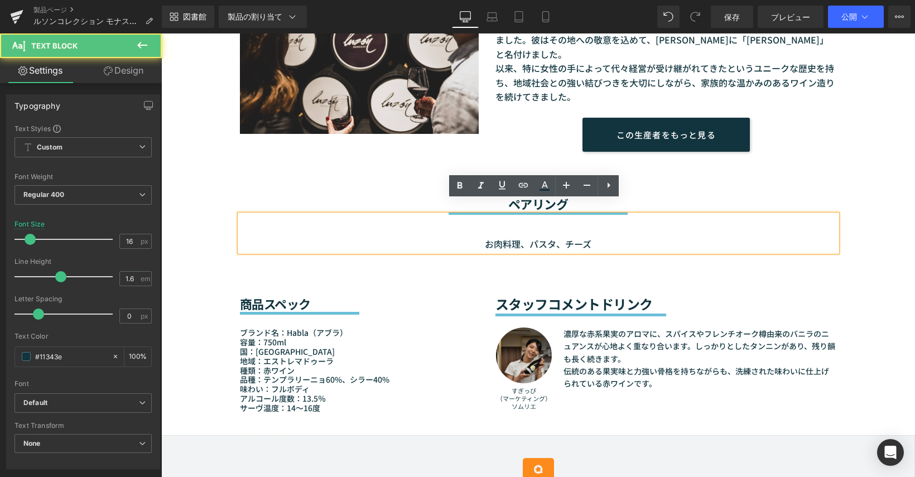
click at [617, 252] on div "商品スペック 見出し セパレーター ブランド名：Habla（アブラ） 容量：750ml 国：スペイン 地域：エストレマドゥーラ 種類：赤ワイン 品種：テンプラ…" at bounding box center [538, 344] width 669 height 184
click at [611, 237] on p "お肉料理、パスタ、チーズ" at bounding box center [538, 244] width 597 height 15
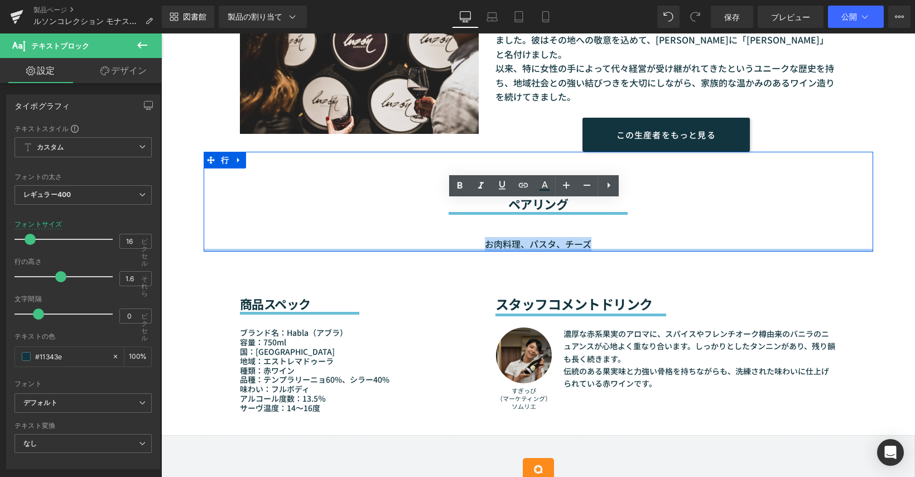
drag, startPoint x: 484, startPoint y: 235, endPoint x: 478, endPoint y: 235, distance: 6.2
click at [478, 235] on div "ペアリング 見出し セパレーター お肉料理、パスタ、チーズ テキストブロック 行 80ピクセル" at bounding box center [538, 202] width 669 height 100
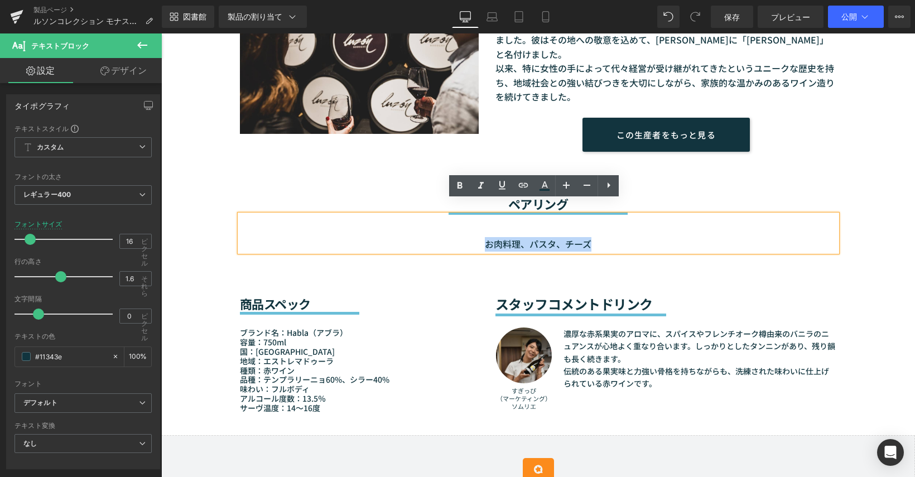
paste div
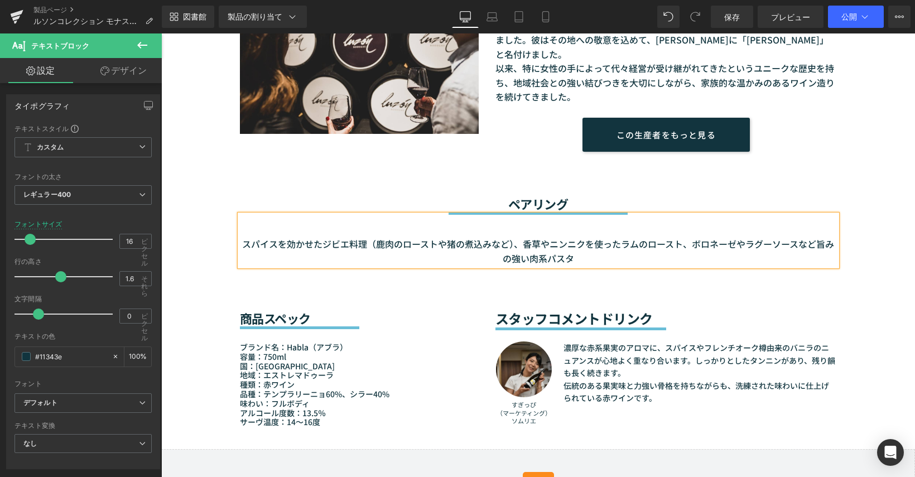
click at [620, 237] on font "スパイスを効かせたジビエ料理（鹿肉のローストや猪の煮込みなど）、香草やニンニクを使ったラムのロースト、ボロネーゼやラグーソースなど旨みの強い肉系パスタ" at bounding box center [538, 251] width 592 height 28
click at [514, 237] on font "スパイスを効かせたジビエ料理（鹿肉のローストや猪の煮込みなど）、香草やニンニクを使ったラムのロースト、ボロネーゼやラグーソースなど旨みの強い肉系パスタ" at bounding box center [538, 251] width 592 height 28
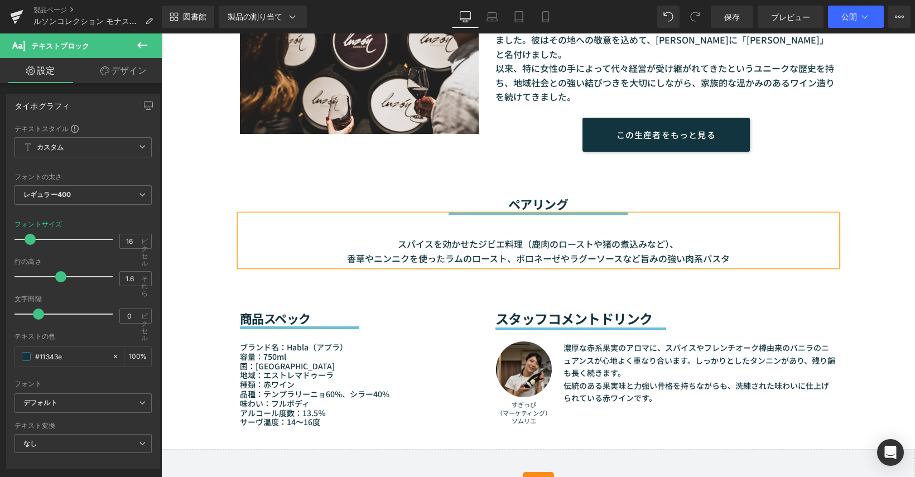
click at [675, 237] on p "スパイスを効かせたジビエ料理（鹿肉のローストや猪の煮込みなど）、 香草やニンニクを使ったラムのロースト、ボロネーゼやラグーソースなど旨みの強い肉系パスタ" at bounding box center [538, 251] width 597 height 28
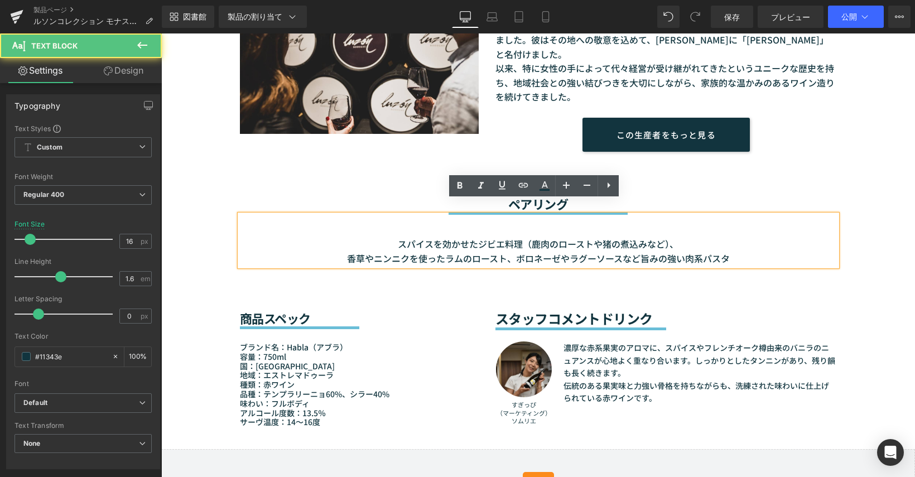
click at [676, 237] on p "スパイスを効かせたジビエ料理（鹿肉のローストや猪の煮込みなど）、 香草やニンニクを使ったラムのロースト、ボロネーゼやラグーソースなど旨みの強い肉系パスタ" at bounding box center [538, 251] width 597 height 28
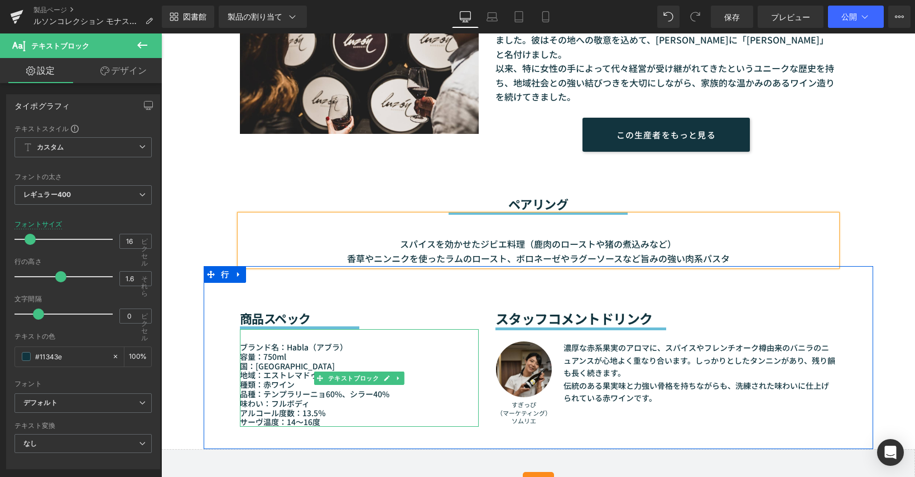
click at [292, 341] on font "ブランド名：Habla（アブラ）" at bounding box center [294, 346] width 108 height 11
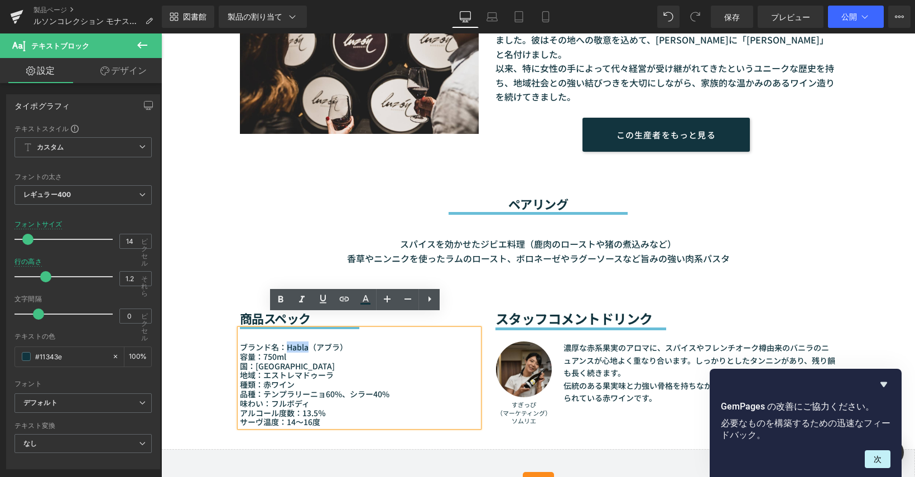
drag, startPoint x: 281, startPoint y: 334, endPoint x: 303, endPoint y: 333, distance: 22.3
click at [303, 341] on font "ブランド名：Habla（アブラ）" at bounding box center [294, 346] width 108 height 11
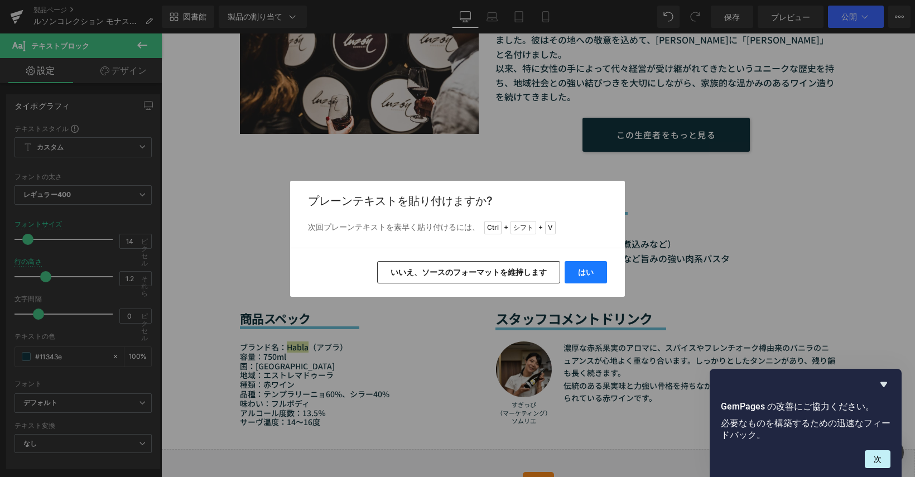
click at [571, 262] on button "はい" at bounding box center [586, 272] width 42 height 22
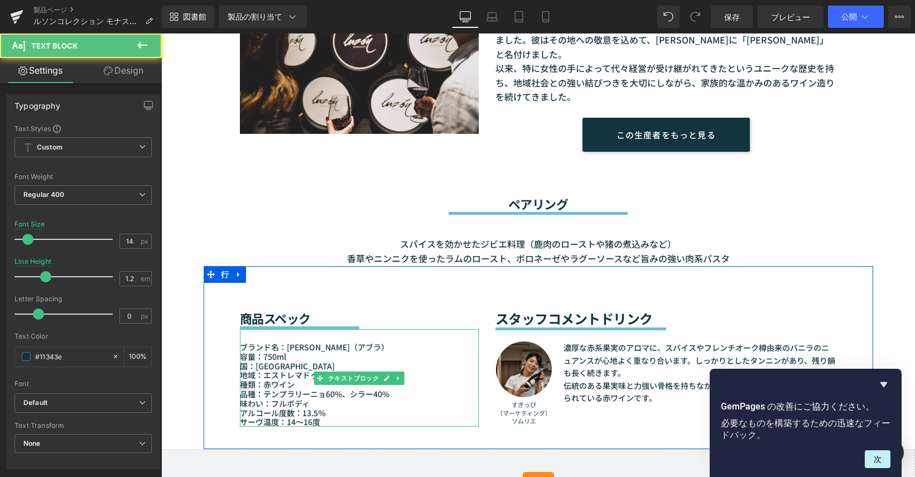
drag, startPoint x: 348, startPoint y: 331, endPoint x: 374, endPoint y: 331, distance: 26.2
click at [374, 341] on font "ブランド名：[PERSON_NAME]（アブラ）" at bounding box center [314, 346] width 149 height 11
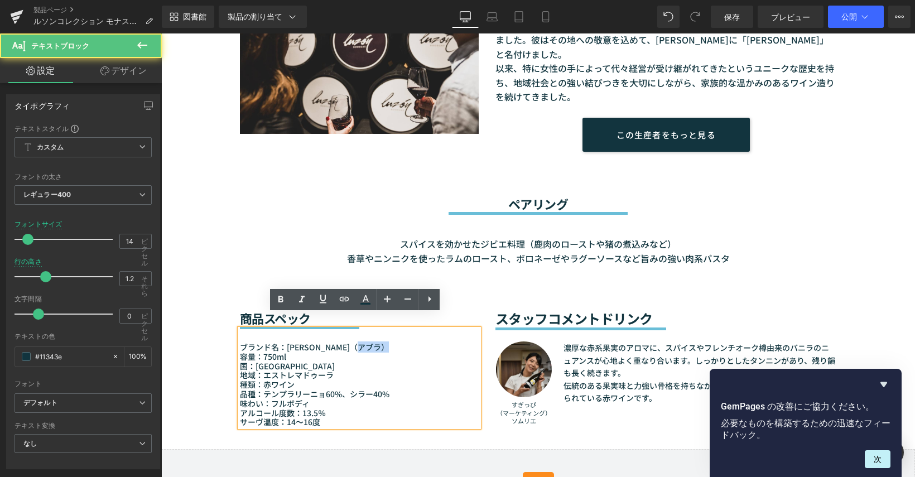
click at [368, 341] on font "ブランド名：[PERSON_NAME]（アブラ）" at bounding box center [314, 346] width 149 height 11
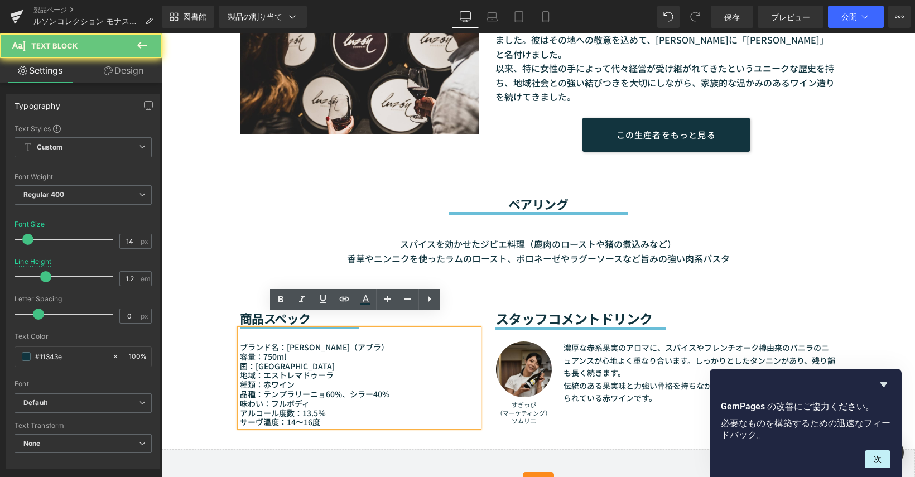
click at [371, 341] on font "ブランド名：[PERSON_NAME]（アブラ）" at bounding box center [314, 346] width 149 height 11
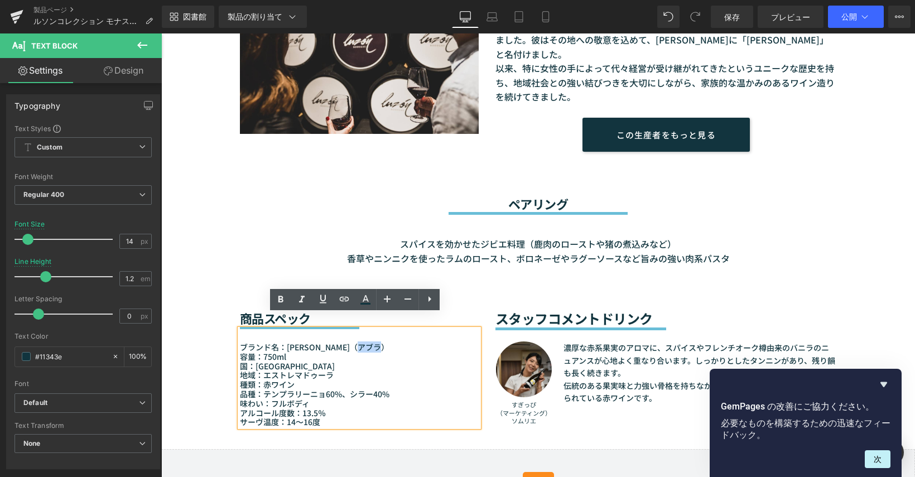
drag, startPoint x: 371, startPoint y: 333, endPoint x: 348, endPoint y: 331, distance: 22.9
click at [348, 341] on font "ブランド名：[PERSON_NAME]（アブラ）" at bounding box center [314, 346] width 149 height 11
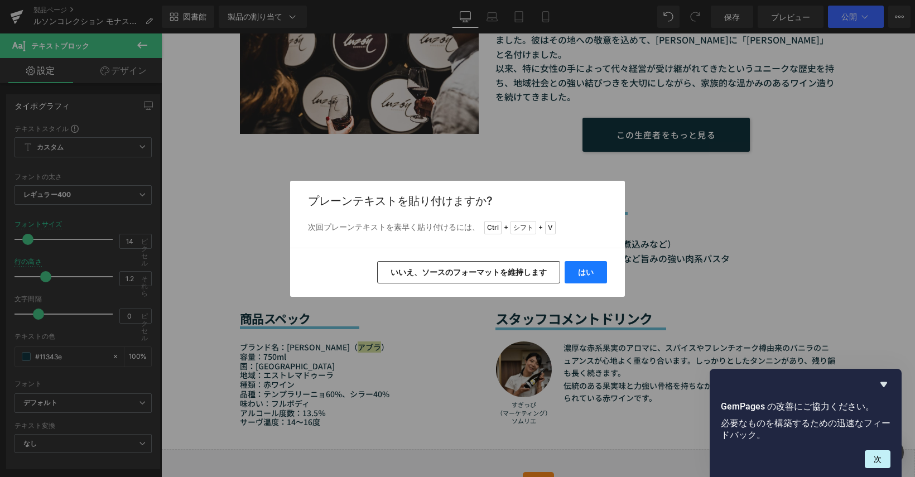
click at [577, 265] on button "はい" at bounding box center [586, 272] width 42 height 22
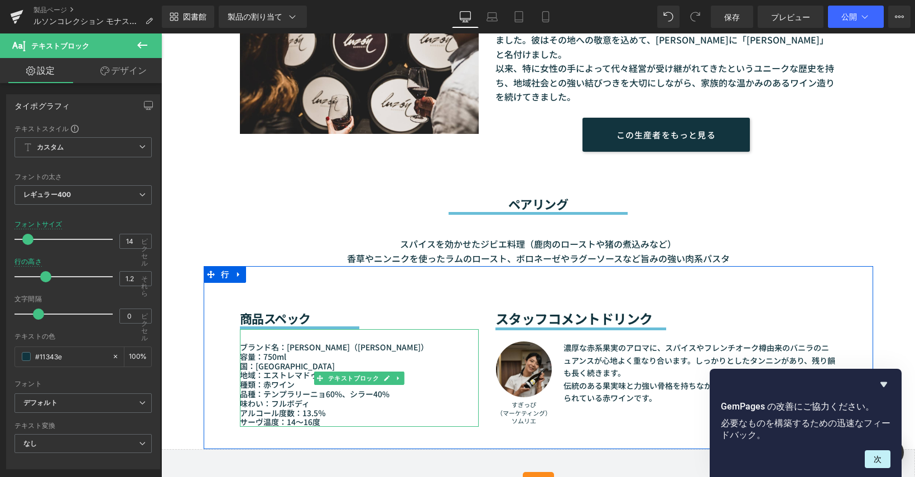
drag, startPoint x: 285, startPoint y: 363, endPoint x: 261, endPoint y: 361, distance: 24.0
click at [285, 369] on font "地域：エストレマドゥーラ" at bounding box center [287, 374] width 94 height 11
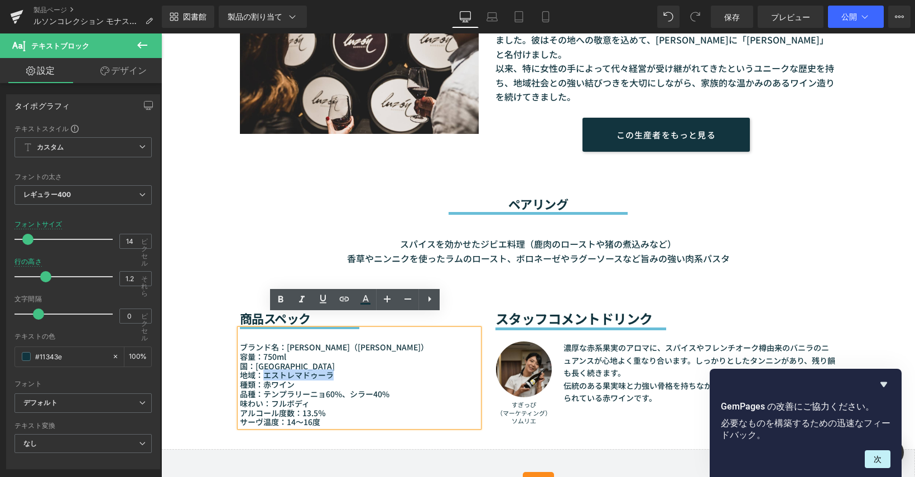
drag, startPoint x: 260, startPoint y: 360, endPoint x: 326, endPoint y: 361, distance: 66.4
click at [326, 369] on font "地域：エストレマドゥーラ" at bounding box center [287, 374] width 94 height 11
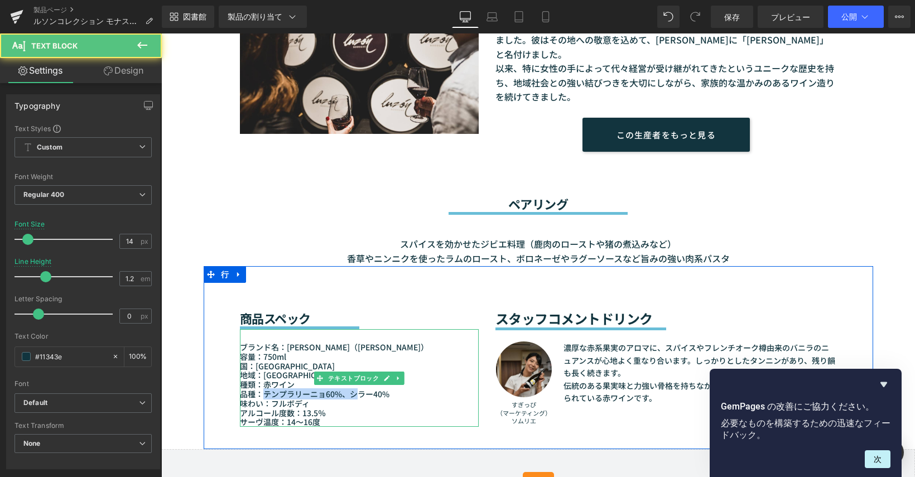
drag, startPoint x: 260, startPoint y: 380, endPoint x: 352, endPoint y: 379, distance: 92.1
click at [350, 388] on font "品種：テンプラリーニョ60%、シラー40%" at bounding box center [315, 393] width 150 height 11
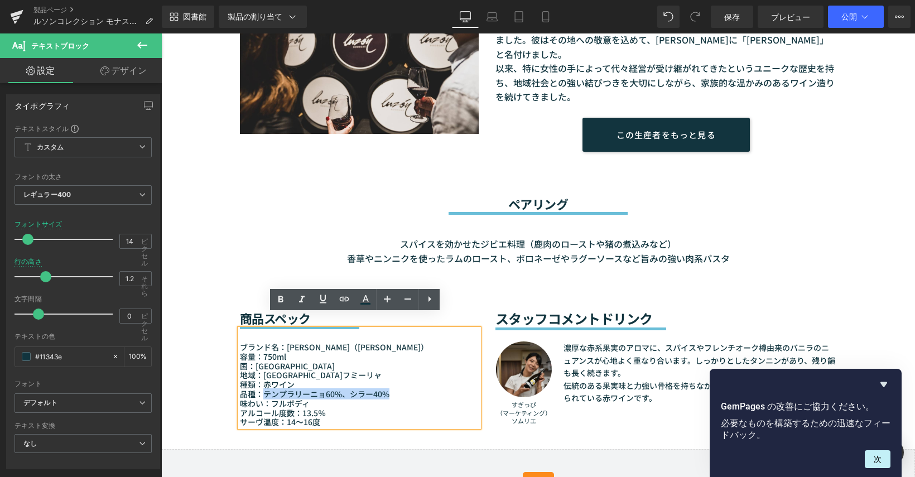
drag, startPoint x: 384, startPoint y: 380, endPoint x: 259, endPoint y: 382, distance: 124.4
click at [259, 388] on font "品種：テンプラリーニョ60%、シラー40%" at bounding box center [315, 393] width 150 height 11
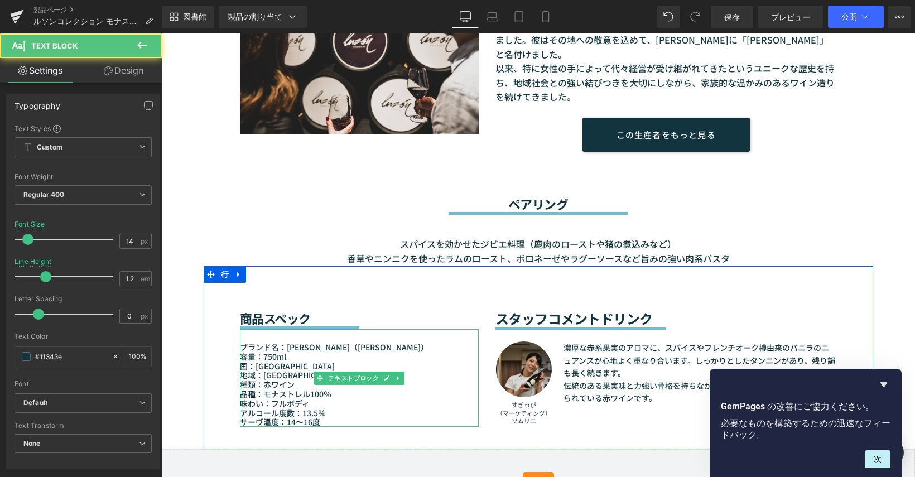
click at [305, 398] on font "味わい：フルボディ" at bounding box center [275, 403] width 70 height 11
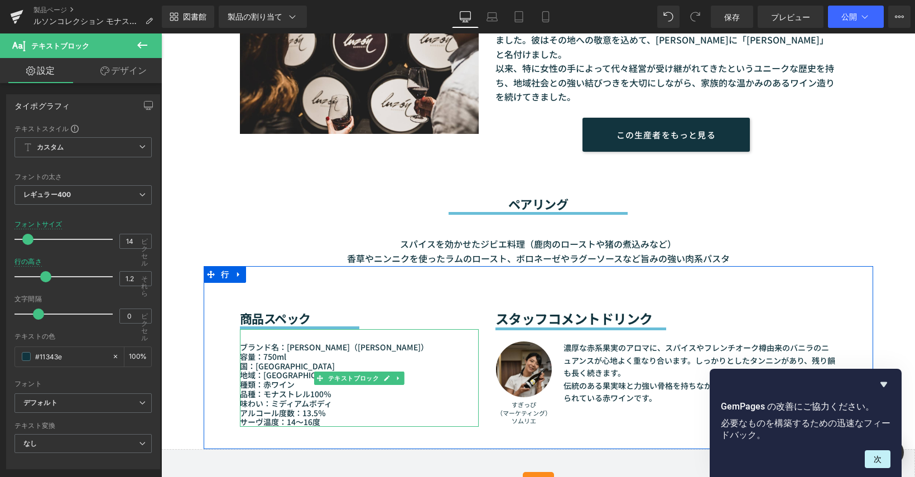
click at [300, 407] on font "アルコール度数：13.5％" at bounding box center [283, 412] width 86 height 11
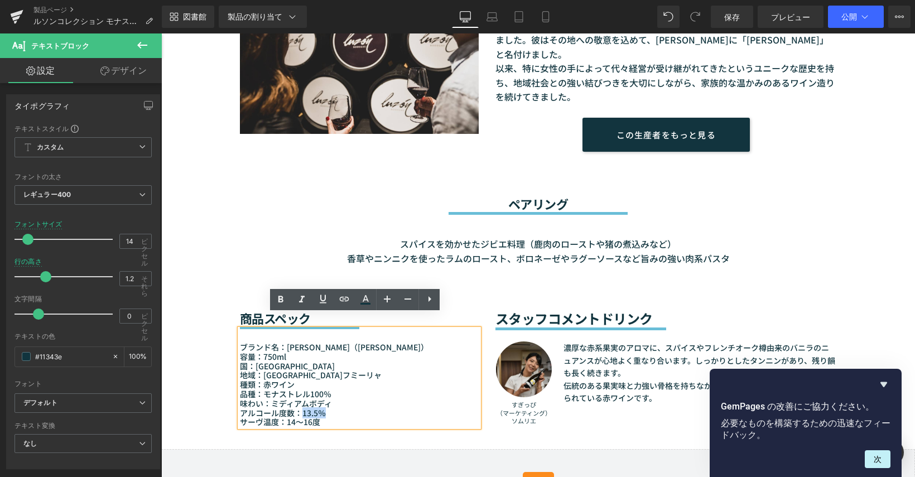
drag, startPoint x: 299, startPoint y: 398, endPoint x: 325, endPoint y: 398, distance: 25.7
click at [325, 408] on p "アルコール度数：13.5％" at bounding box center [359, 412] width 239 height 9
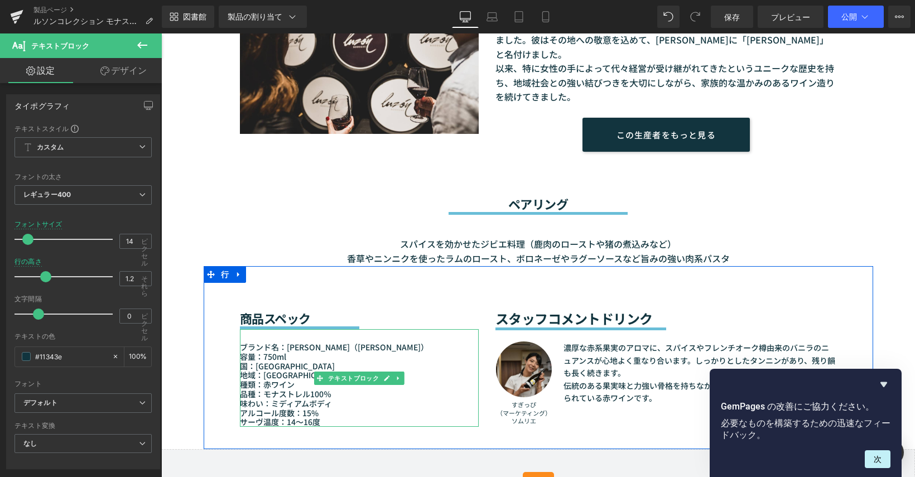
click at [291, 416] on font "サーヴ温度：14〜16度" at bounding box center [280, 421] width 80 height 11
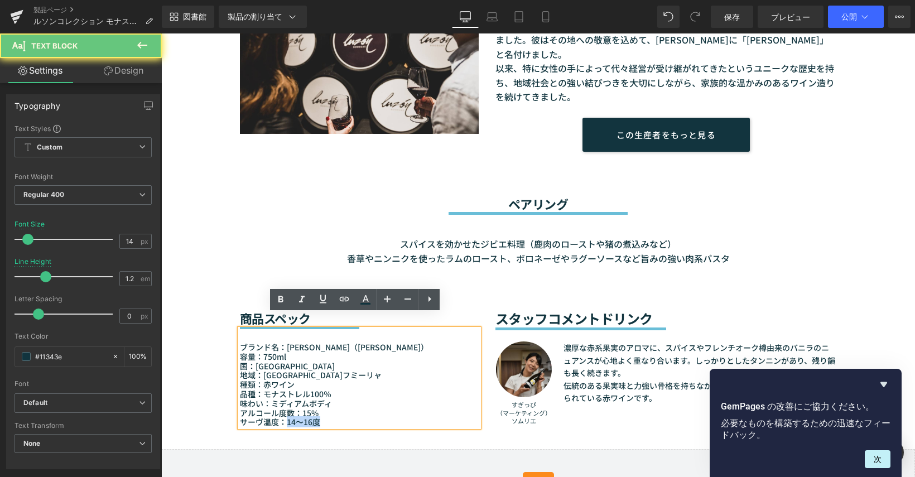
drag, startPoint x: 281, startPoint y: 408, endPoint x: 319, endPoint y: 407, distance: 38.0
click at [319, 417] on p "サーヴ温度：14〜16度" at bounding box center [359, 421] width 239 height 9
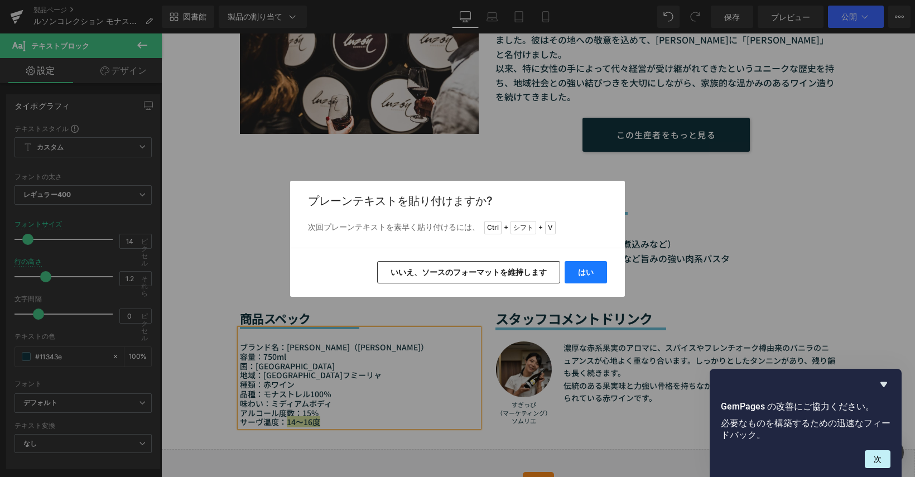
click at [577, 266] on button "はい" at bounding box center [586, 272] width 42 height 22
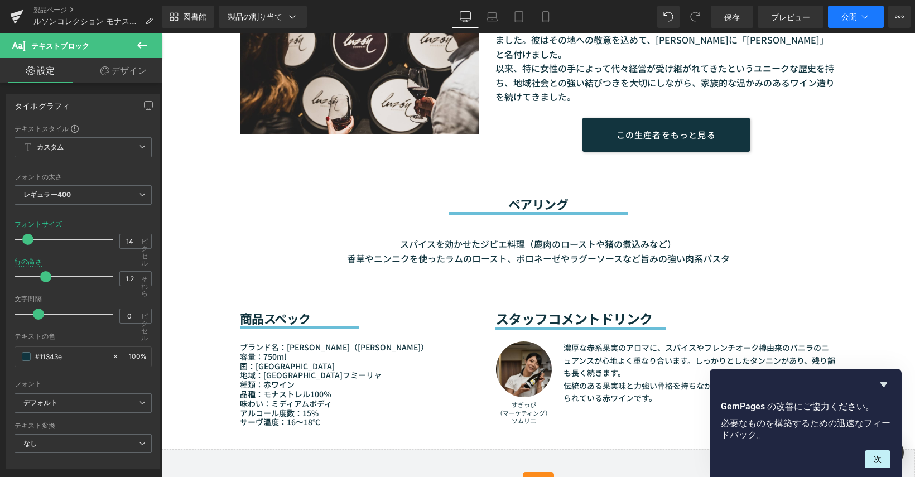
click at [854, 20] on font "公開" at bounding box center [849, 16] width 16 height 9
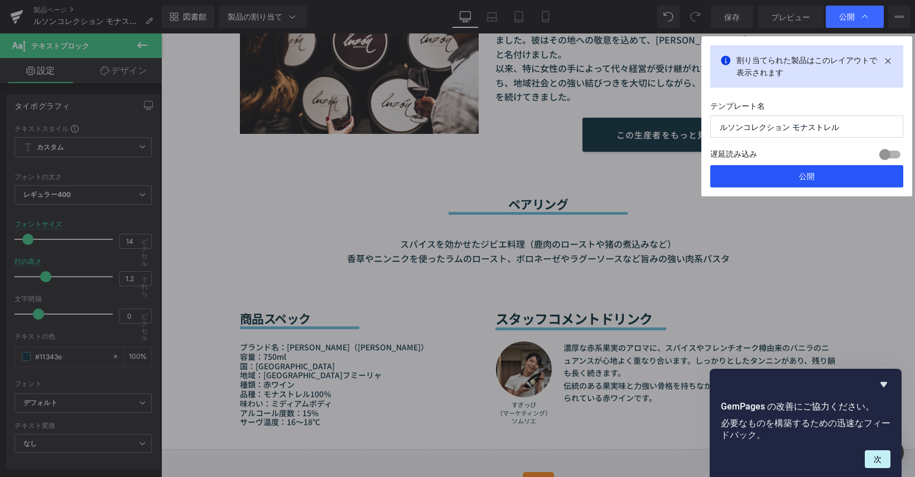
click at [801, 175] on font "公開" at bounding box center [807, 175] width 16 height 9
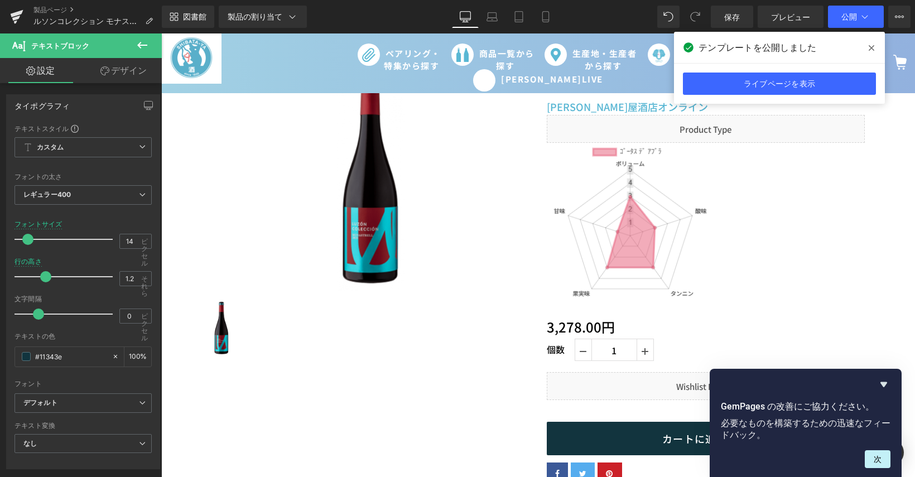
scroll to position [0, 0]
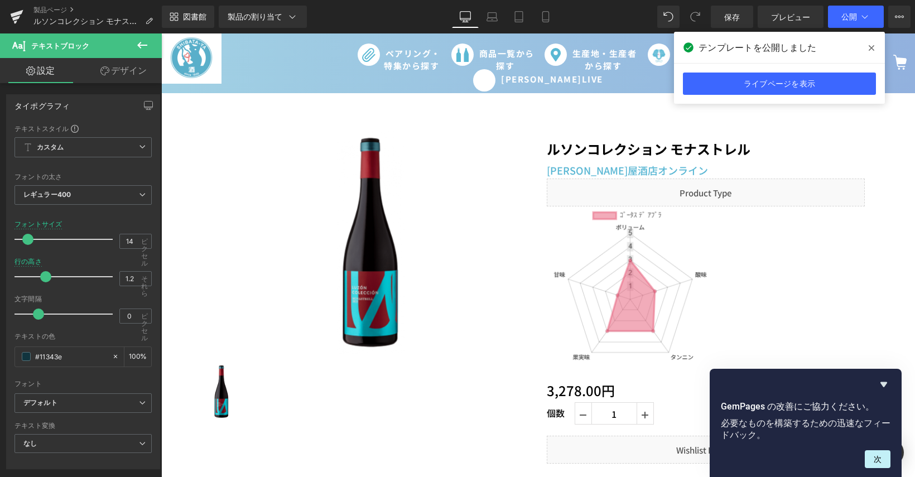
click at [611, 311] on img at bounding box center [630, 289] width 167 height 167
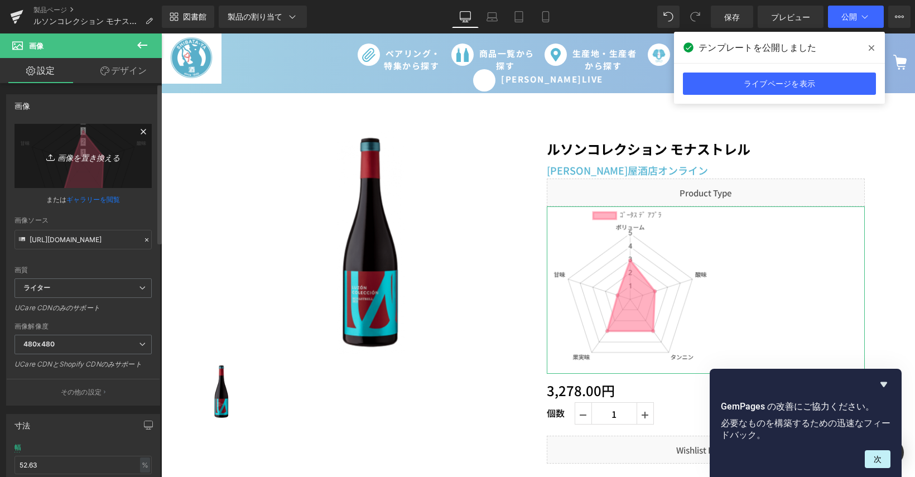
click at [99, 166] on link "画像を置き換える" at bounding box center [83, 156] width 137 height 64
type input "C:\fakepath\chart (7).png"
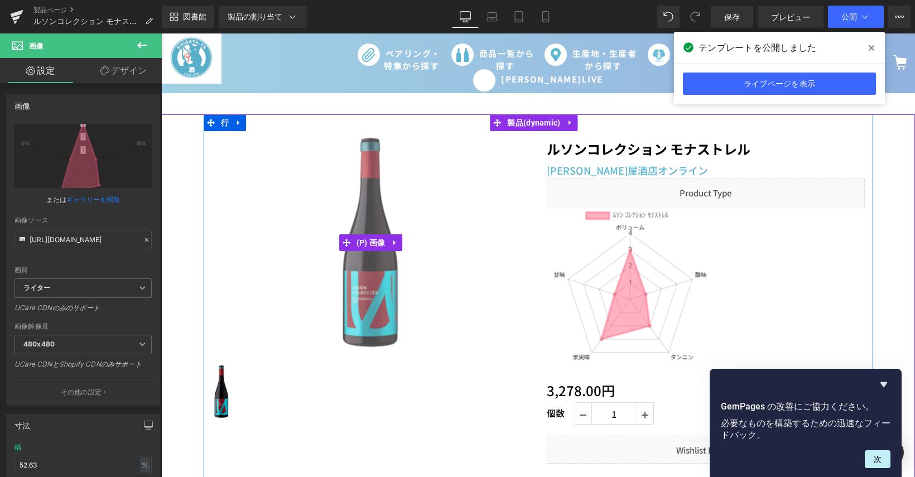
type input "[URL][DOMAIN_NAME]"
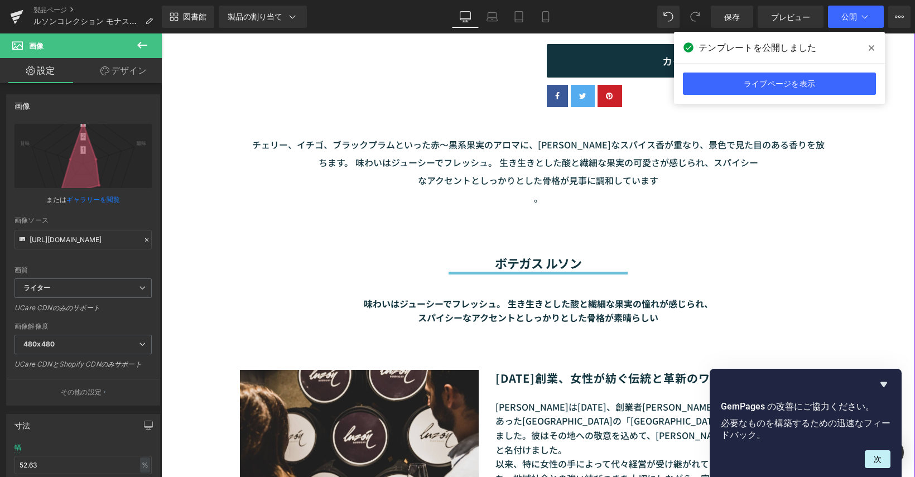
scroll to position [446, 0]
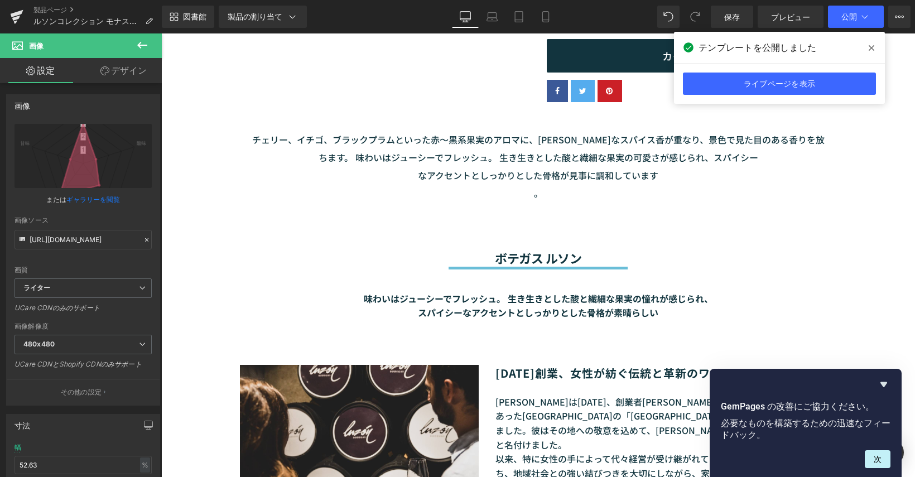
click at [874, 49] on span at bounding box center [871, 48] width 18 height 18
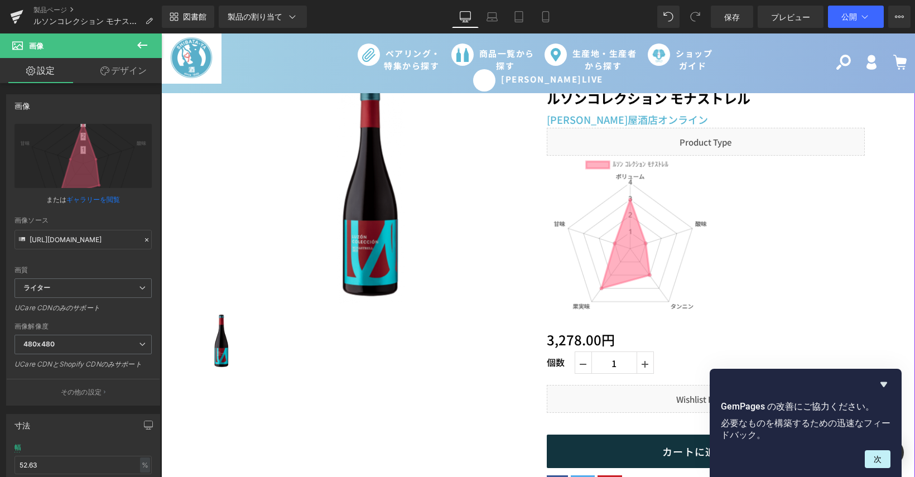
scroll to position [0, 0]
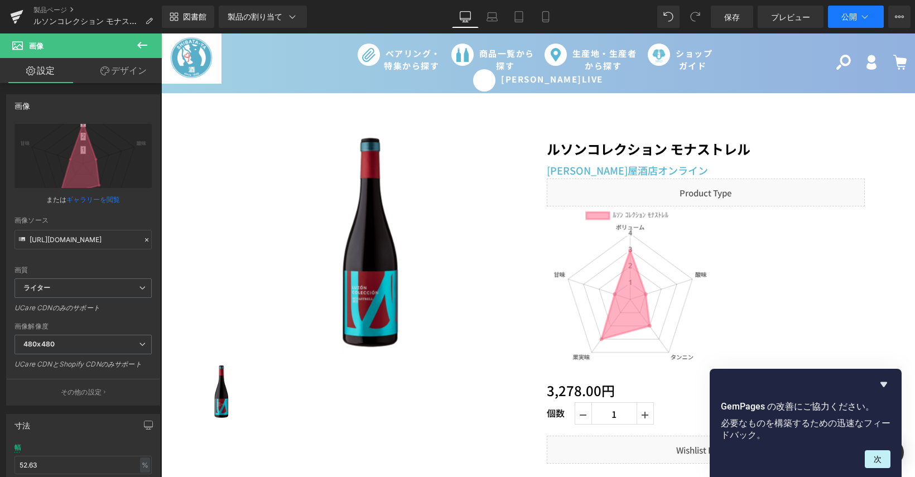
click at [850, 16] on font "公開" at bounding box center [849, 16] width 16 height 9
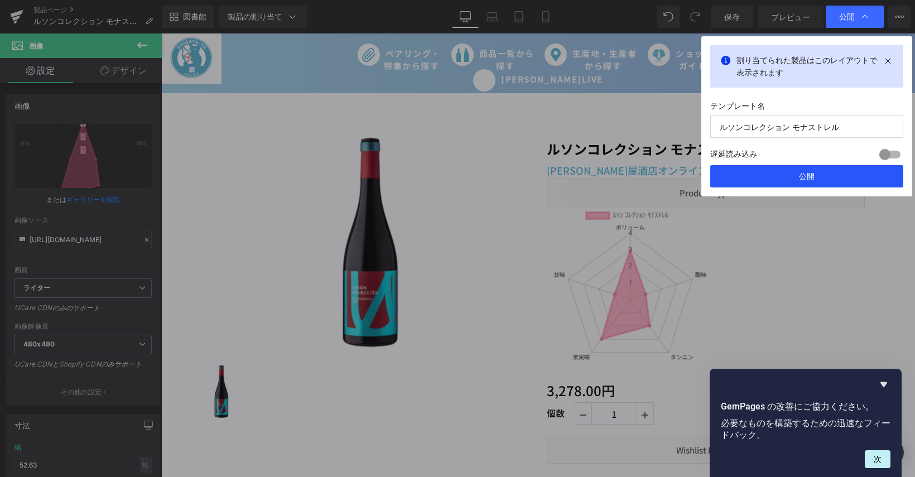
click at [795, 183] on button "公開" at bounding box center [806, 176] width 193 height 22
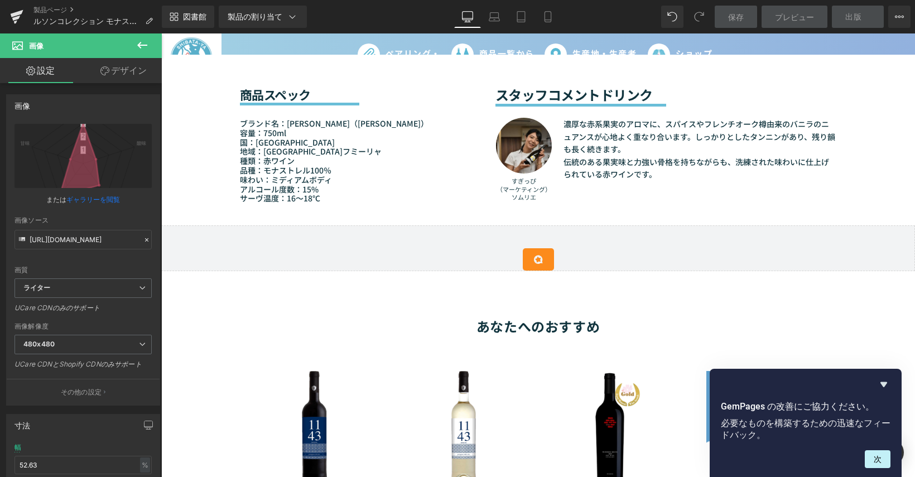
scroll to position [893, 0]
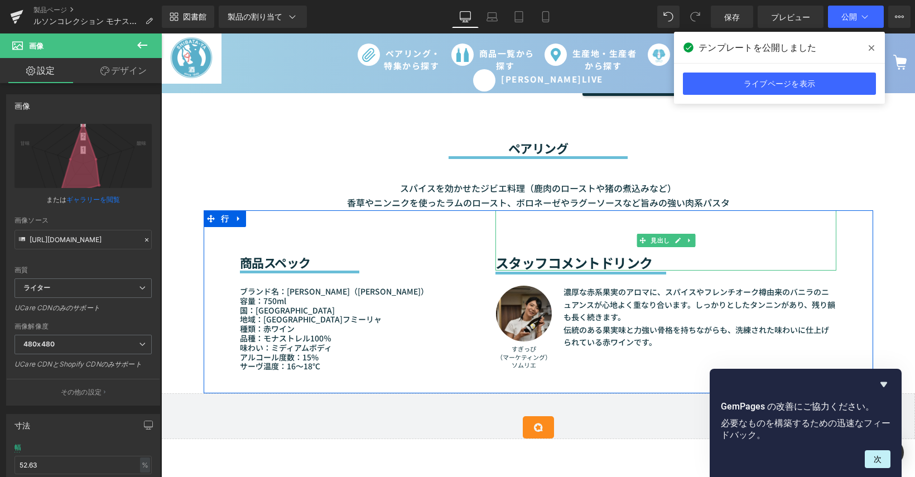
click at [592, 305] on font "濃厚な赤系果実のアロマに、スパイスやフレンチオーク樽由来のバニラのニュアンスが心地よく重なり合います。しっかりとしたタンニンがあり、残り韻も長く続きます。" at bounding box center [699, 304] width 272 height 36
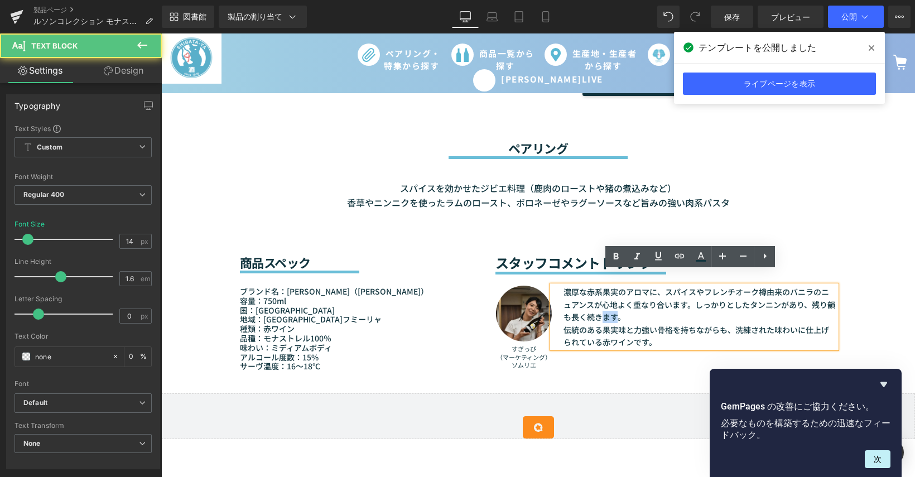
click at [592, 305] on font "濃厚な赤系果実のアロマに、スパイスやフレンチオーク樽由来のバニラのニュアンスが心地よく重なり合います。しっかりとしたタンニンがあり、残り韻も長く続きます。" at bounding box center [699, 304] width 272 height 36
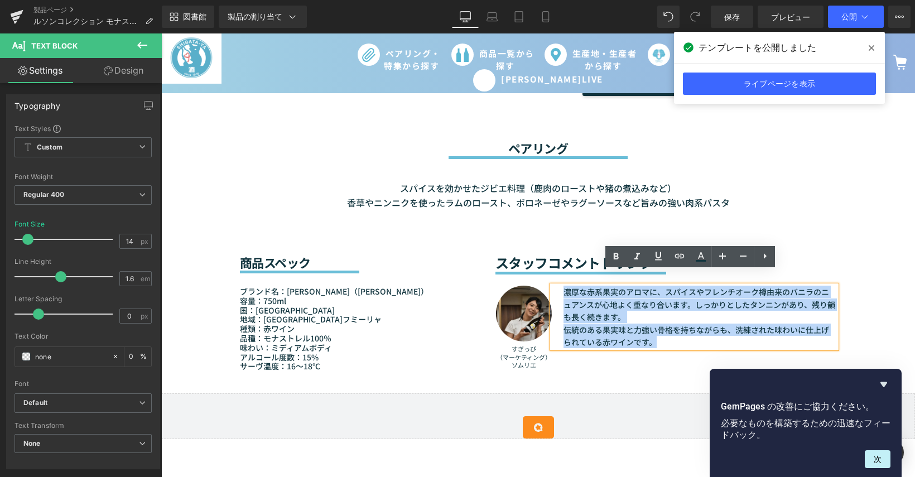
drag, startPoint x: 649, startPoint y: 329, endPoint x: 560, endPoint y: 283, distance: 99.8
click at [560, 286] on div "濃厚な赤系果実のアロマに、スパイスやフレンチオーク樽由来のバニラのニュアンスが心地よく重なり合います。しっかりとしたタンニンがあり、残り韻も長く続きます。 伝…" at bounding box center [694, 317] width 285 height 62
paste div
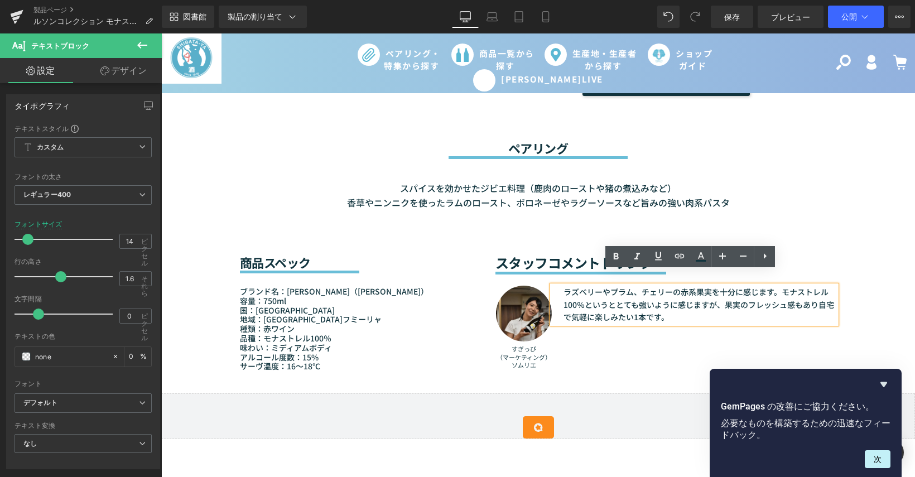
click at [626, 380] on div "テキストブロック" at bounding box center [695, 386] width 268 height 12
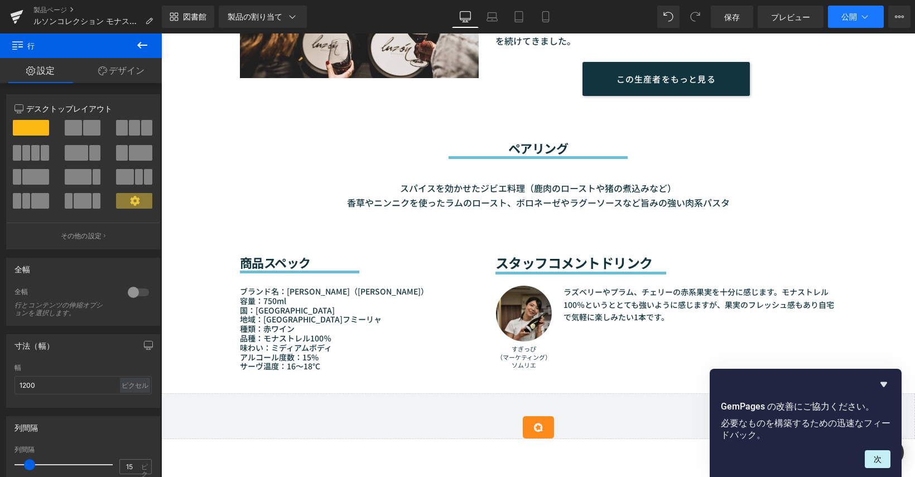
click at [842, 17] on font "公開" at bounding box center [849, 16] width 16 height 9
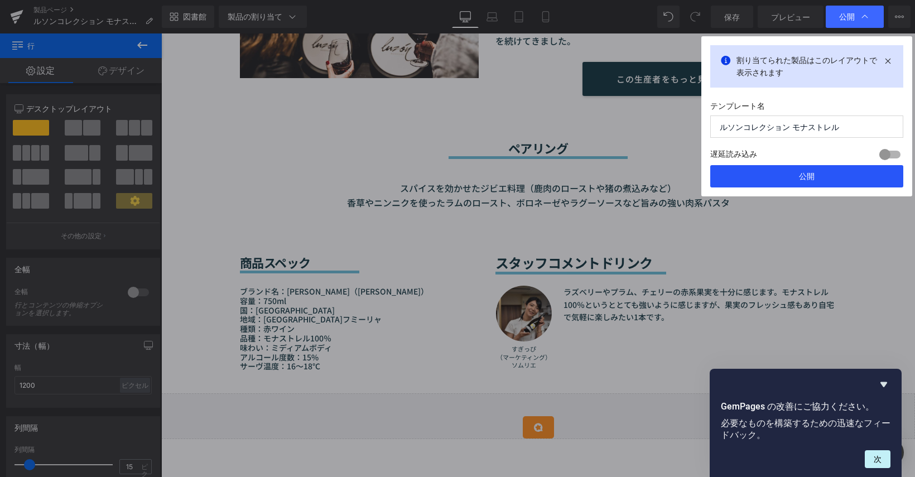
click at [827, 169] on button "公開" at bounding box center [806, 176] width 193 height 22
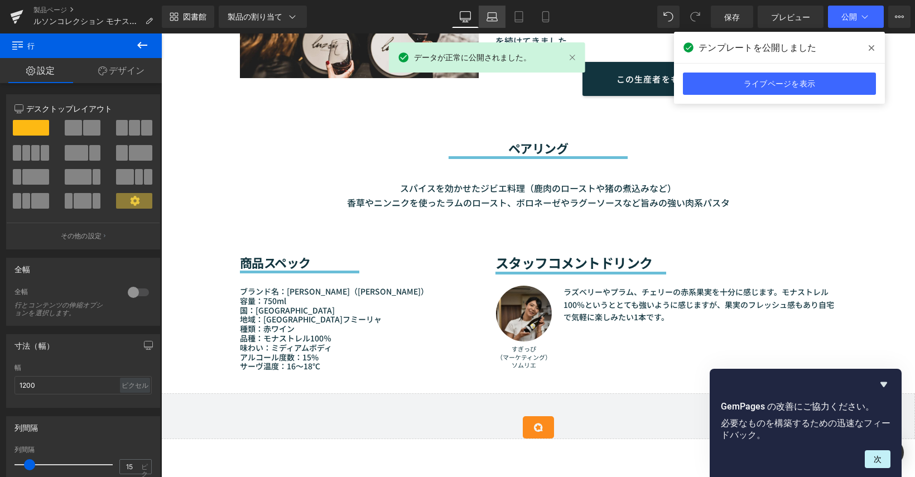
click at [483, 15] on link "ラップトップ" at bounding box center [492, 17] width 27 height 22
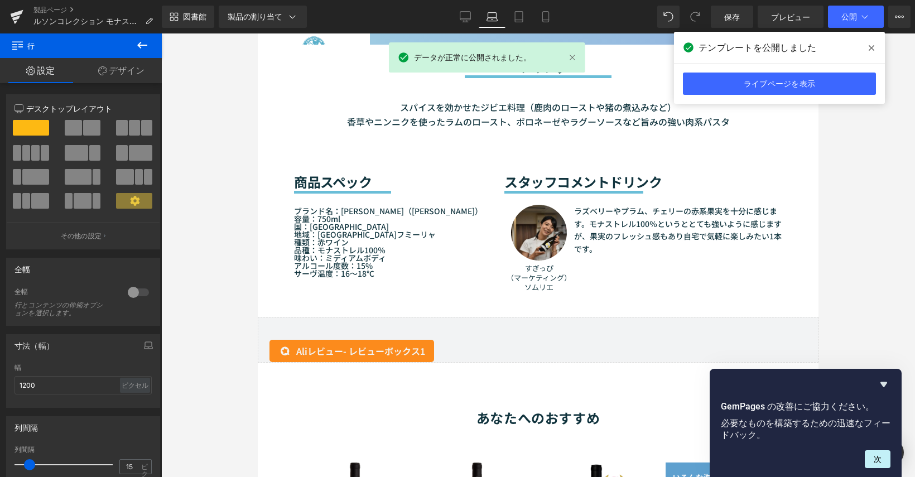
scroll to position [1006, 0]
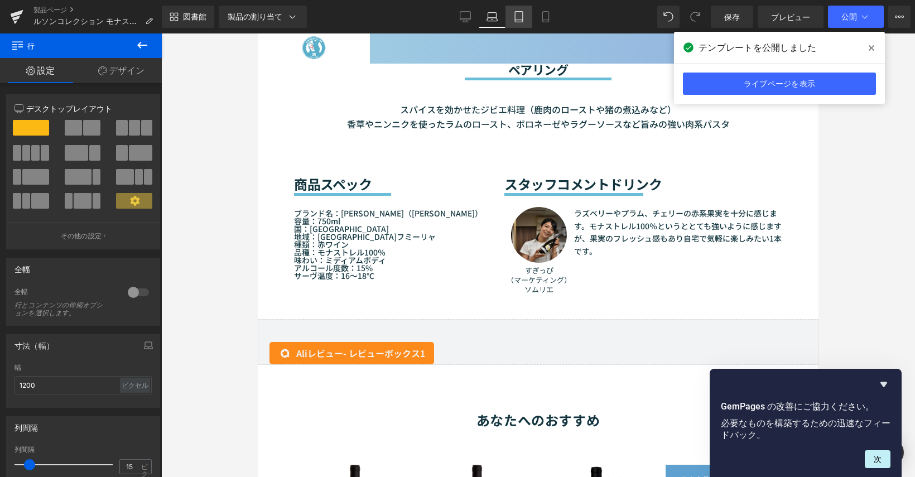
click at [515, 13] on icon at bounding box center [519, 17] width 8 height 11
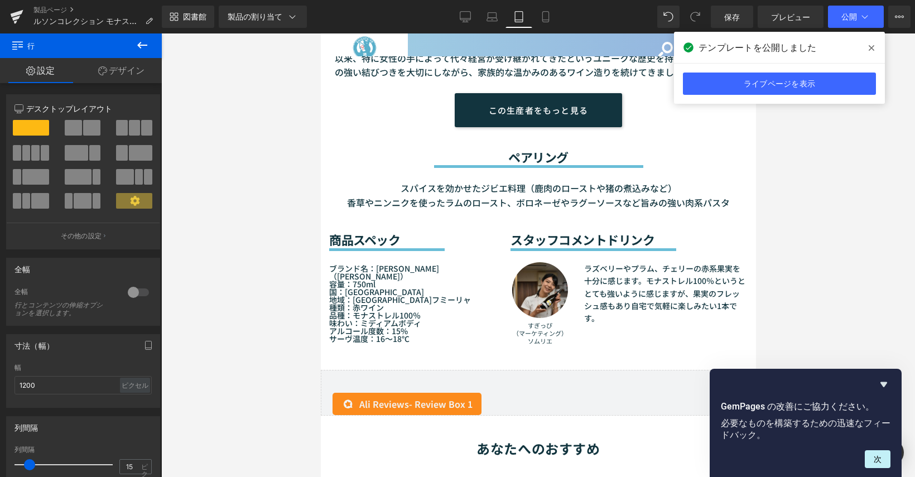
scroll to position [1067, 0]
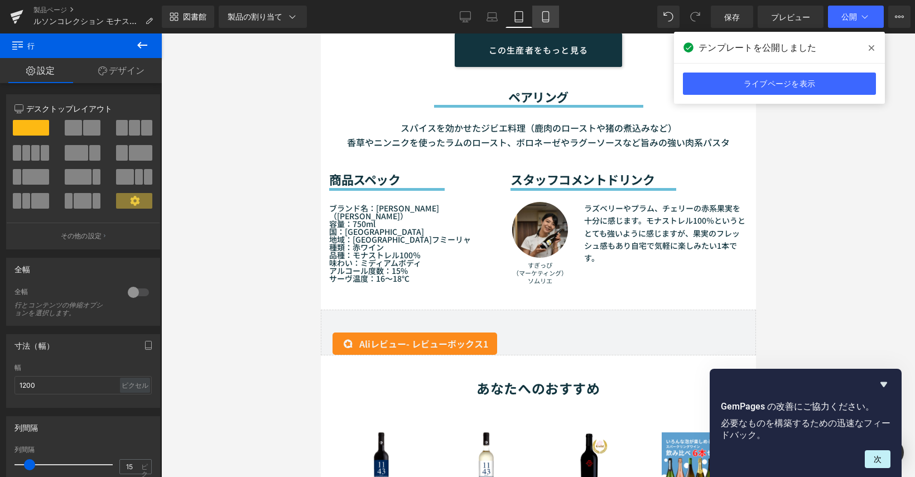
click at [548, 17] on icon at bounding box center [545, 16] width 11 height 11
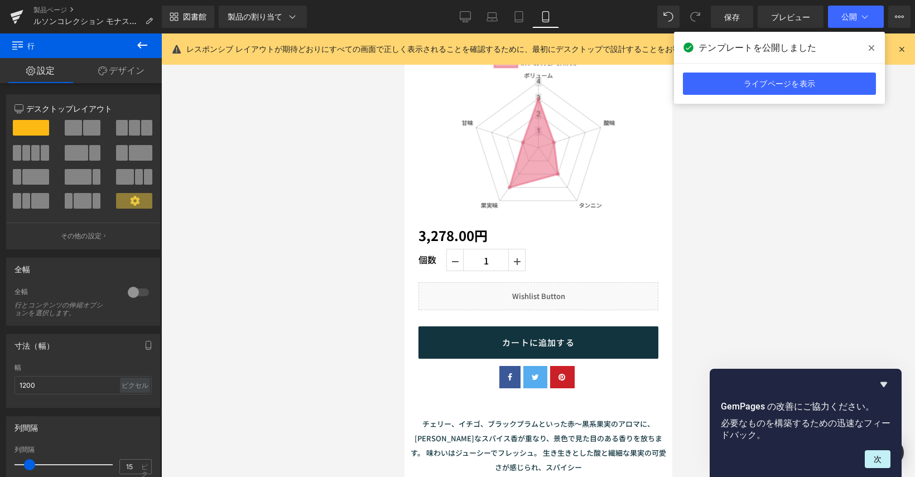
scroll to position [409, 0]
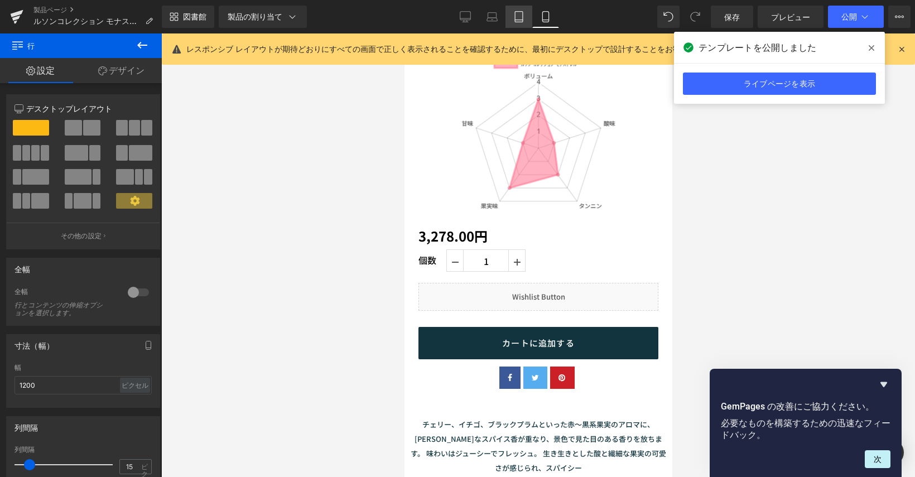
click at [524, 23] on link "錠剤" at bounding box center [518, 17] width 27 height 22
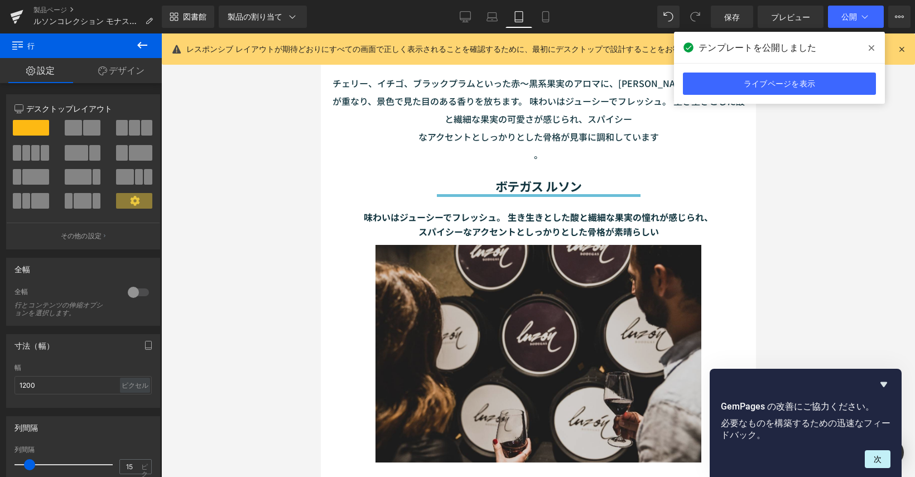
scroll to position [732, 0]
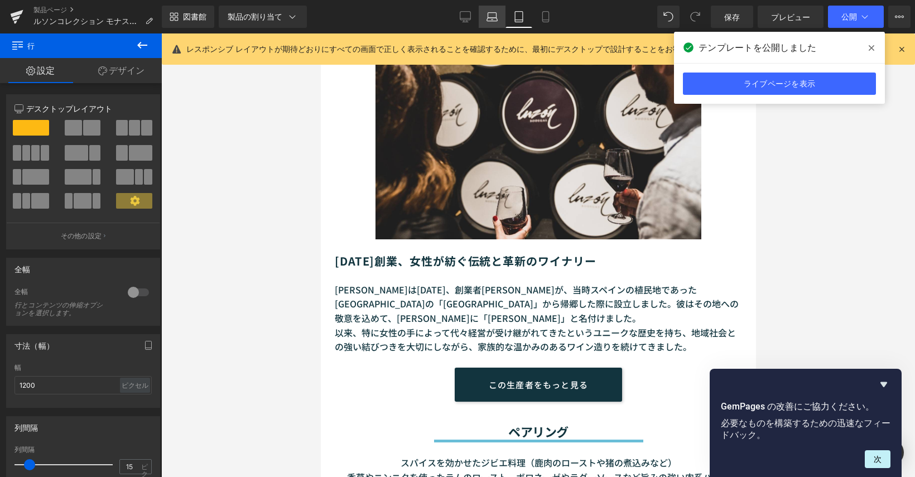
click at [493, 18] on icon at bounding box center [492, 19] width 11 height 3
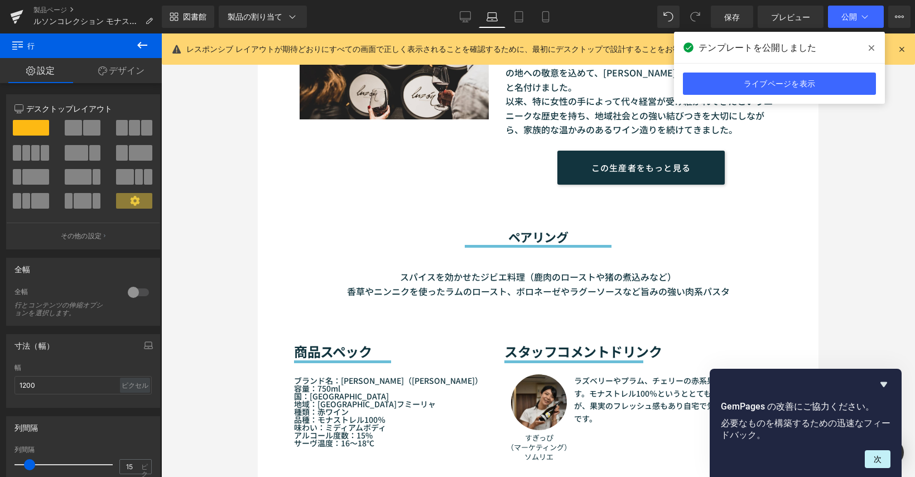
scroll to position [672, 0]
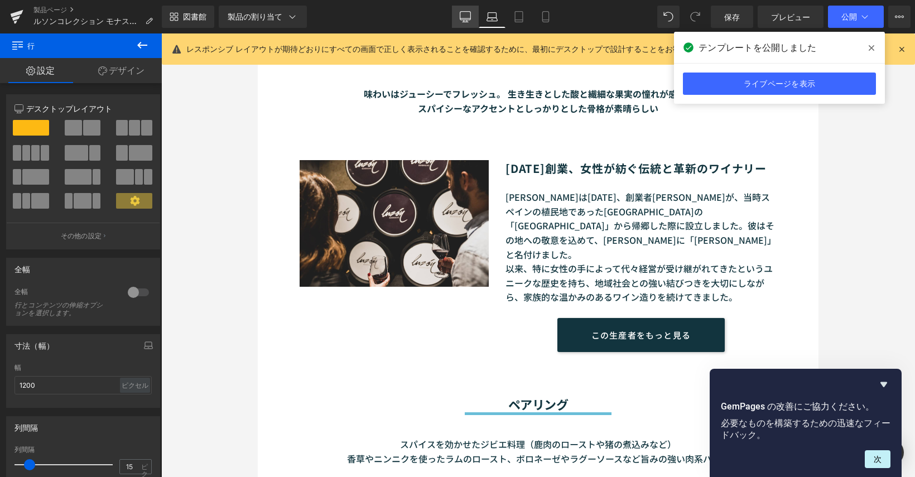
click at [460, 17] on icon at bounding box center [465, 16] width 11 height 8
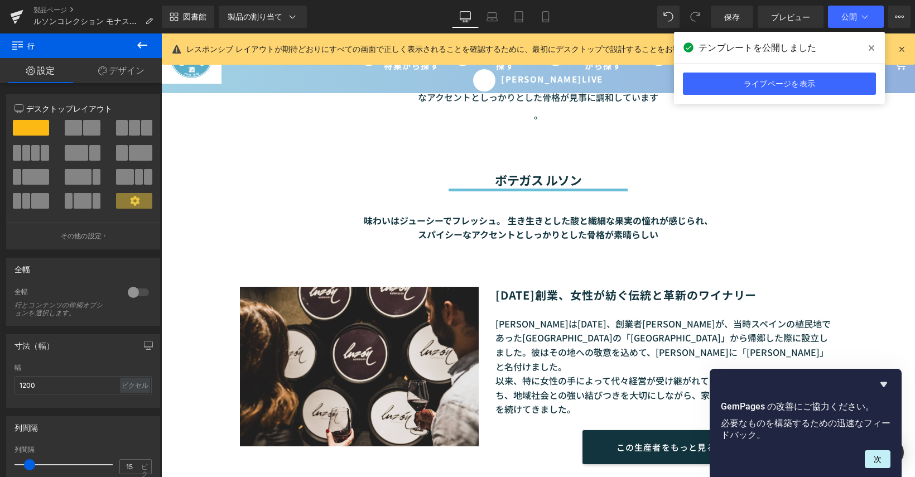
scroll to position [520, 0]
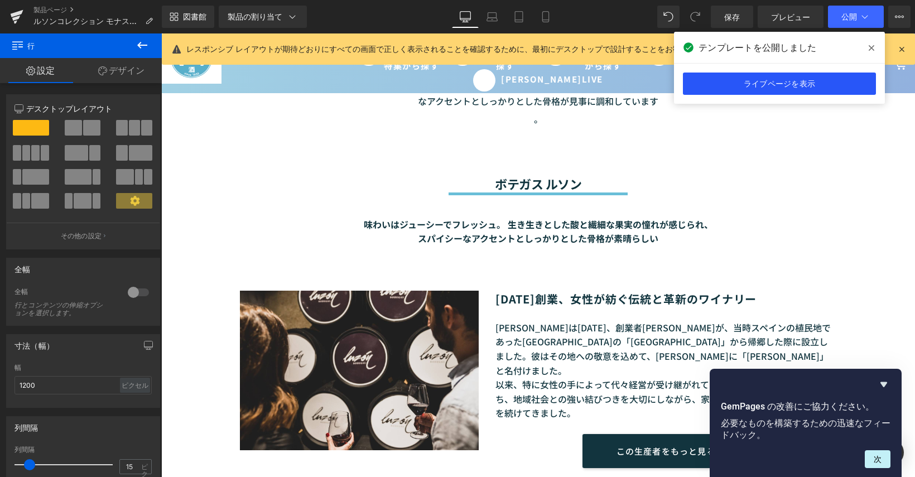
click at [751, 85] on font "ライブページを表示" at bounding box center [779, 83] width 71 height 9
